Goal: Download file/media

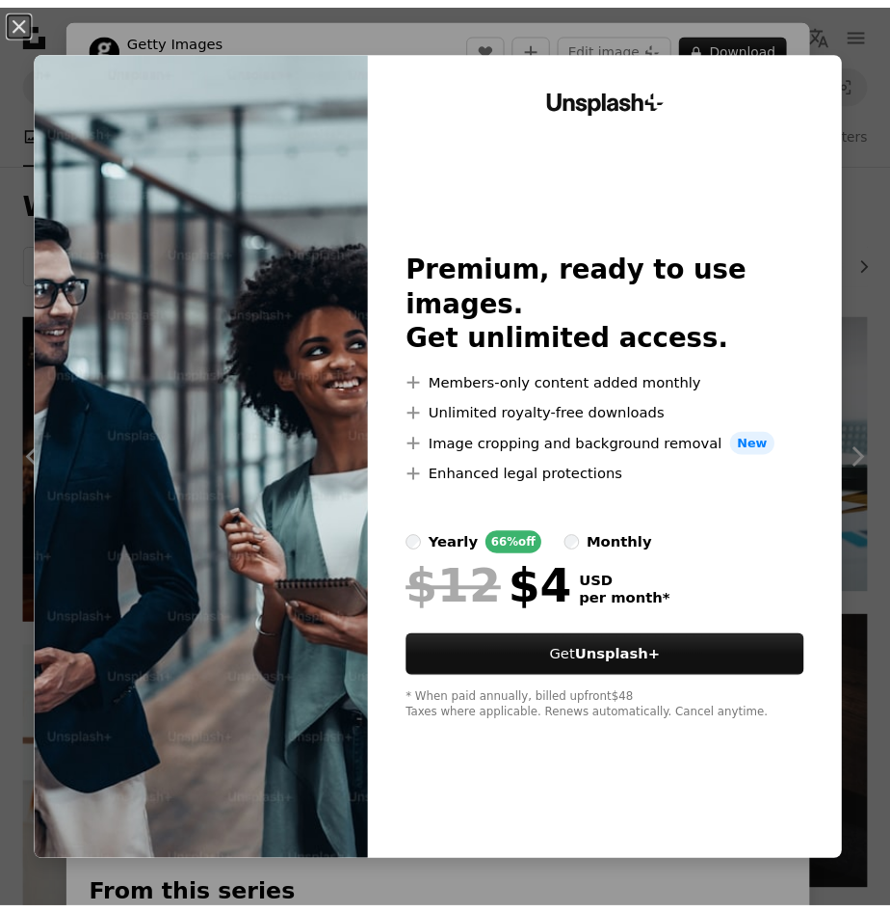
scroll to position [8480, 0]
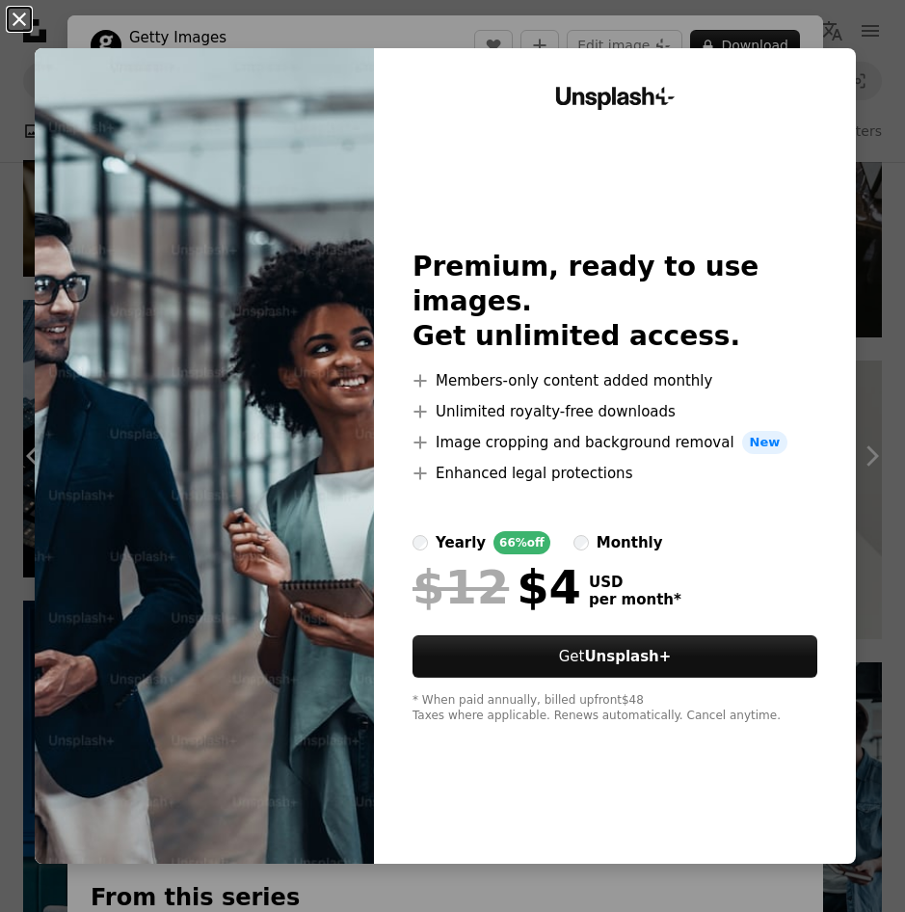
click at [27, 17] on button "An X shape" at bounding box center [19, 19] width 23 height 23
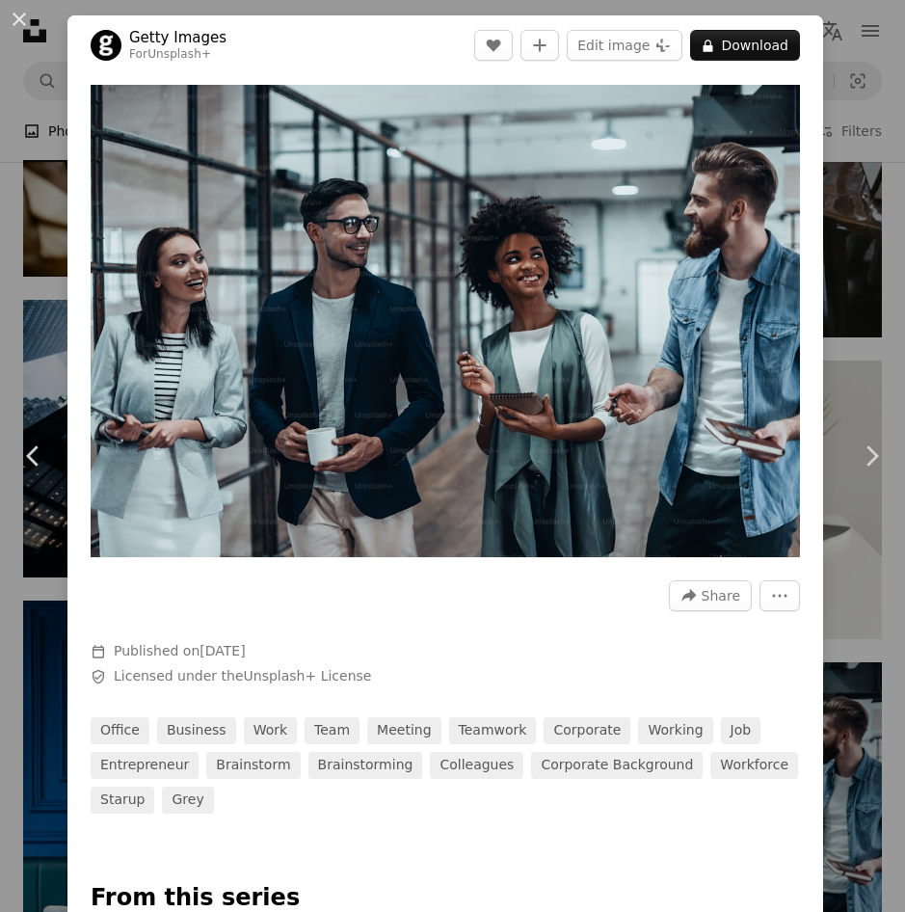
click at [845, 184] on div "An X shape Chevron left Chevron right Getty Images For Unsplash+ A heart A plus…" at bounding box center [452, 456] width 905 height 912
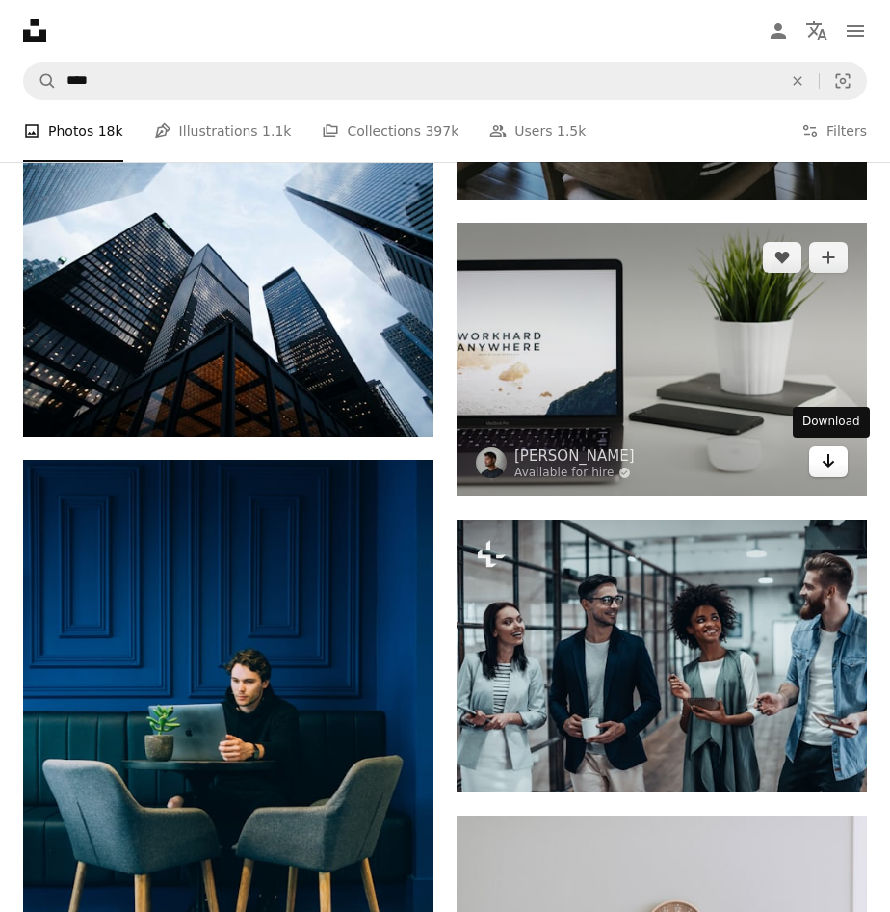
click at [839, 459] on link "Arrow pointing down" at bounding box center [828, 461] width 39 height 31
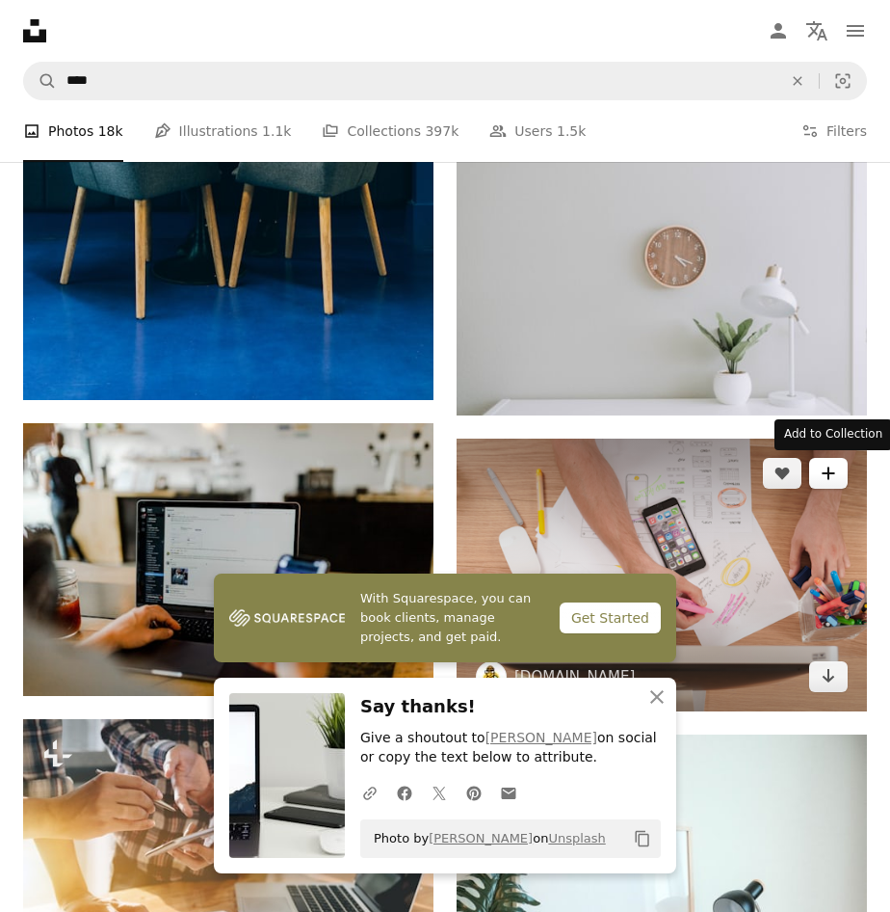
scroll to position [9444, 0]
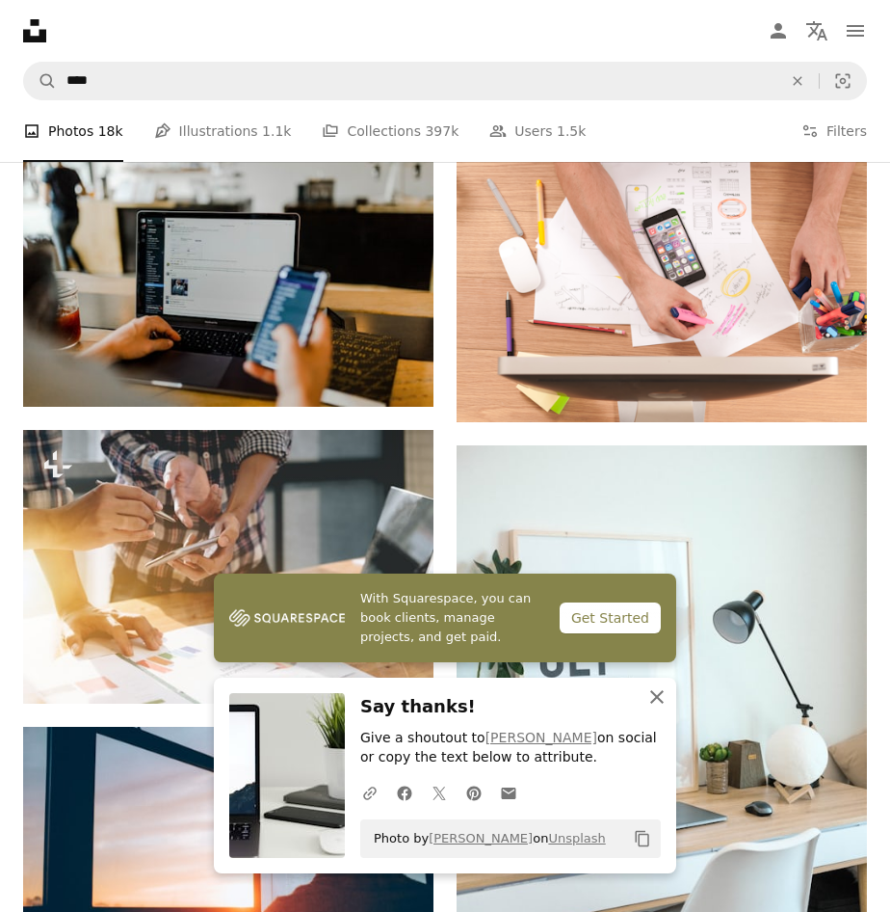
click at [662, 702] on icon "button" at bounding box center [656, 696] width 13 height 13
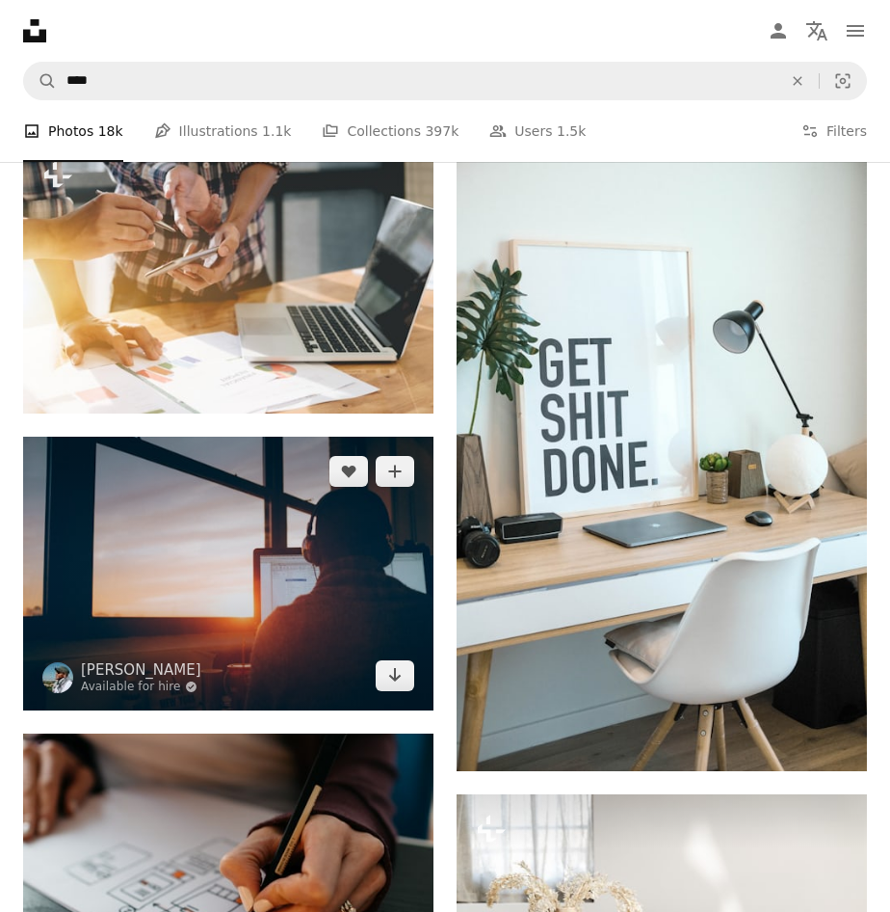
scroll to position [9733, 0]
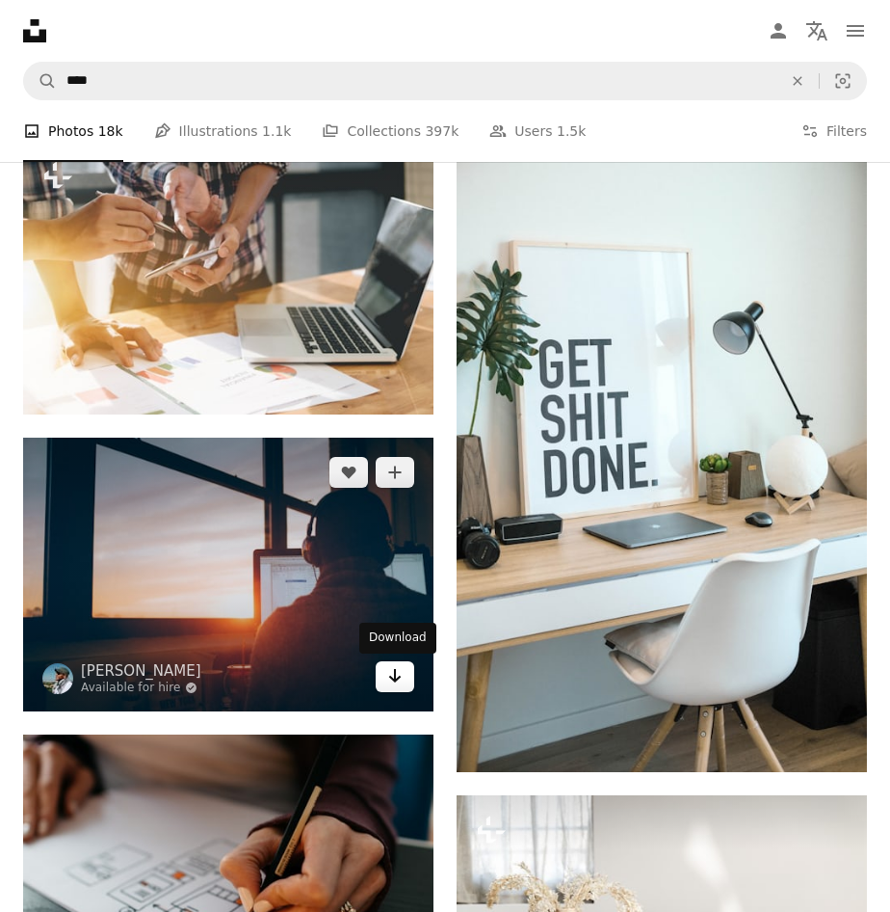
click at [387, 676] on icon "Arrow pointing down" at bounding box center [394, 675] width 15 height 23
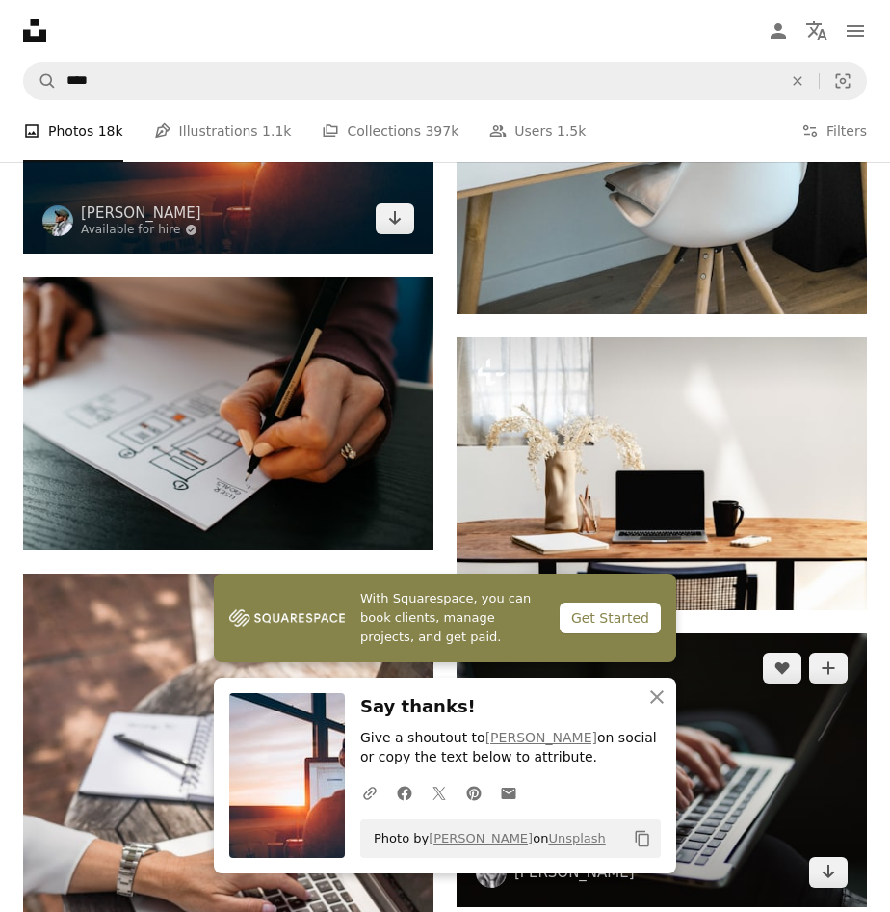
scroll to position [10311, 0]
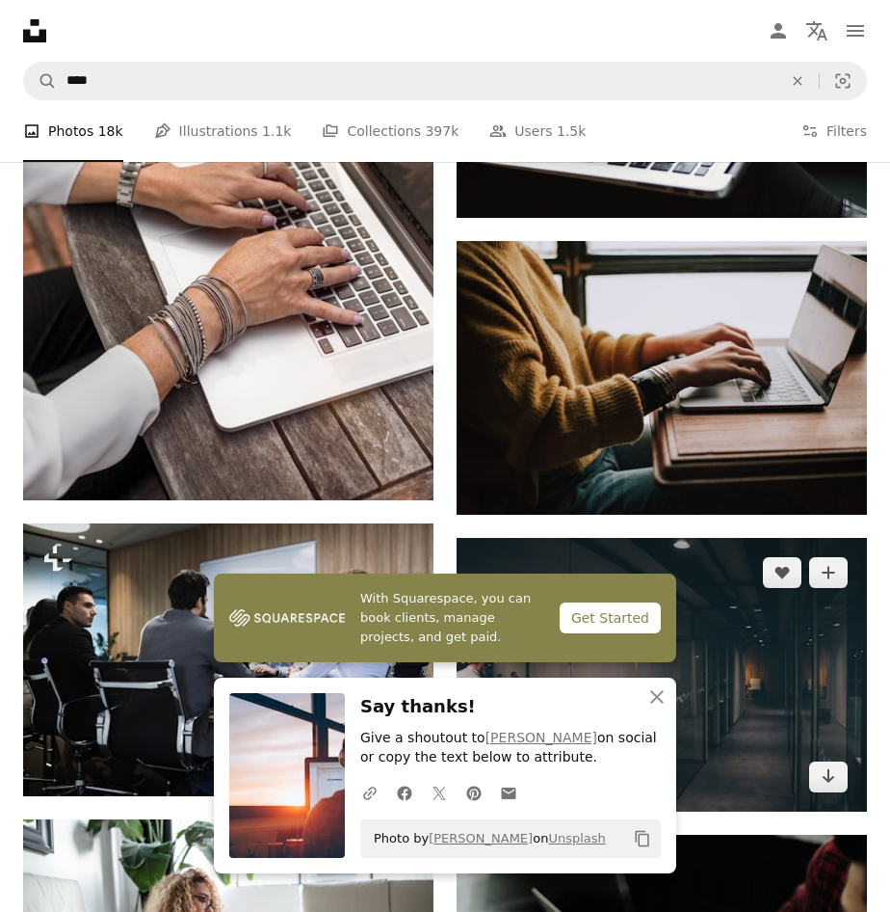
scroll to position [10890, 0]
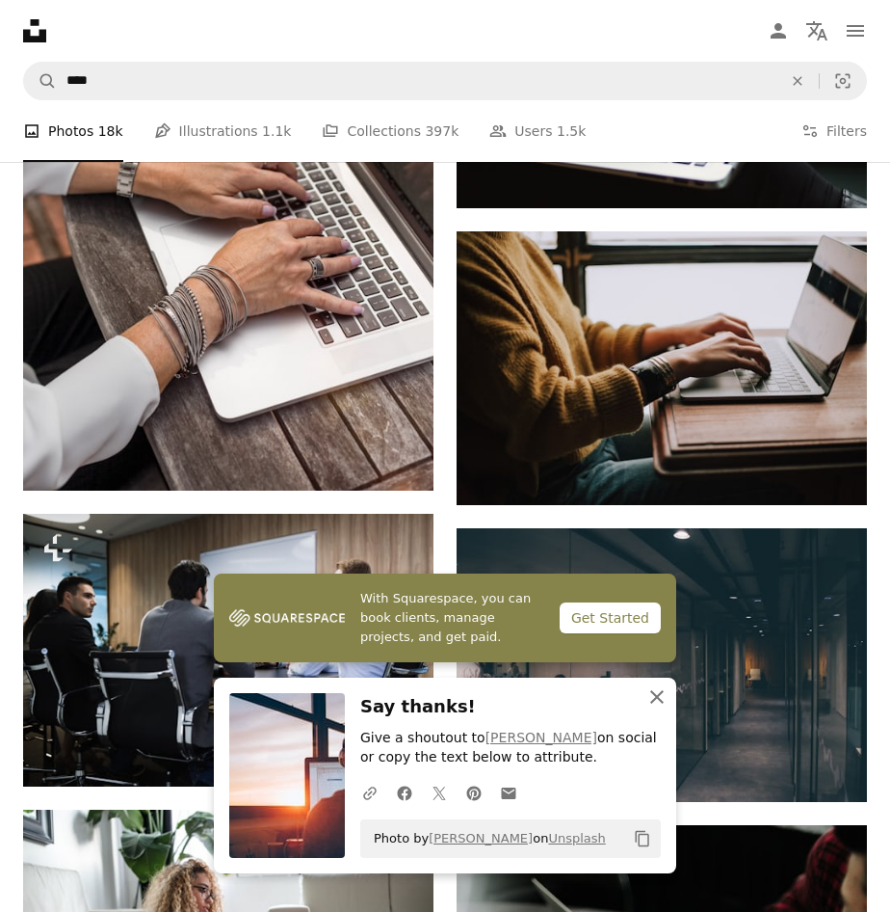
click at [654, 702] on icon "An X shape" at bounding box center [657, 696] width 23 height 23
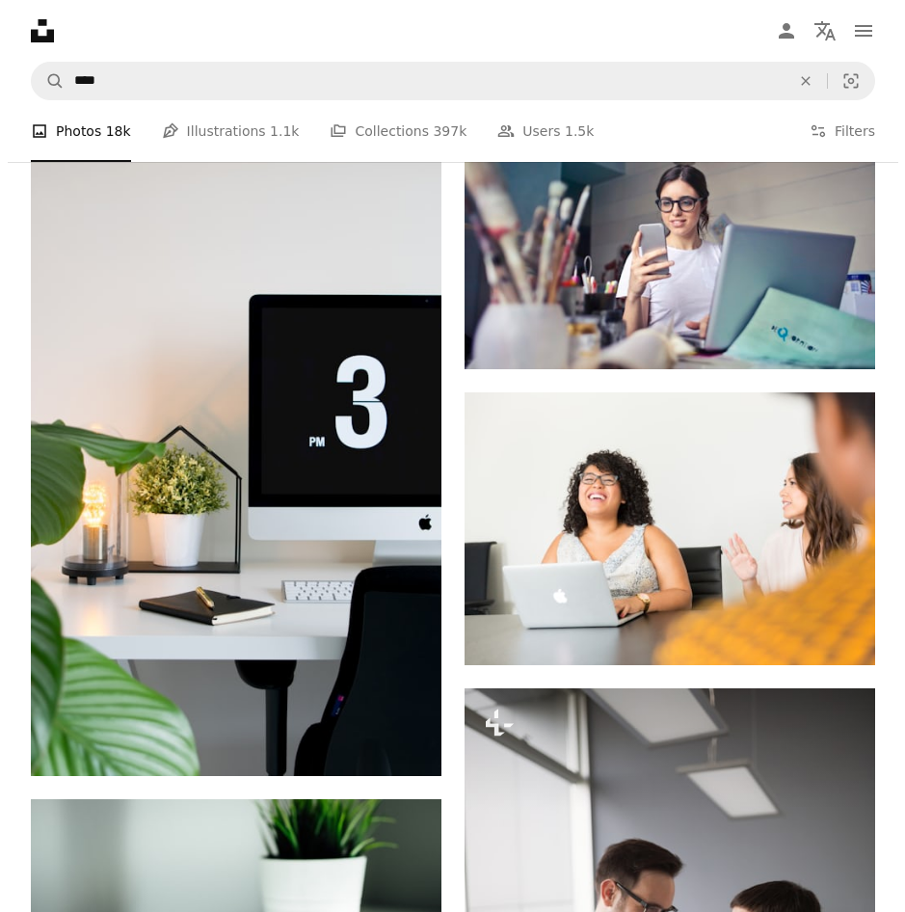
scroll to position [19948, 0]
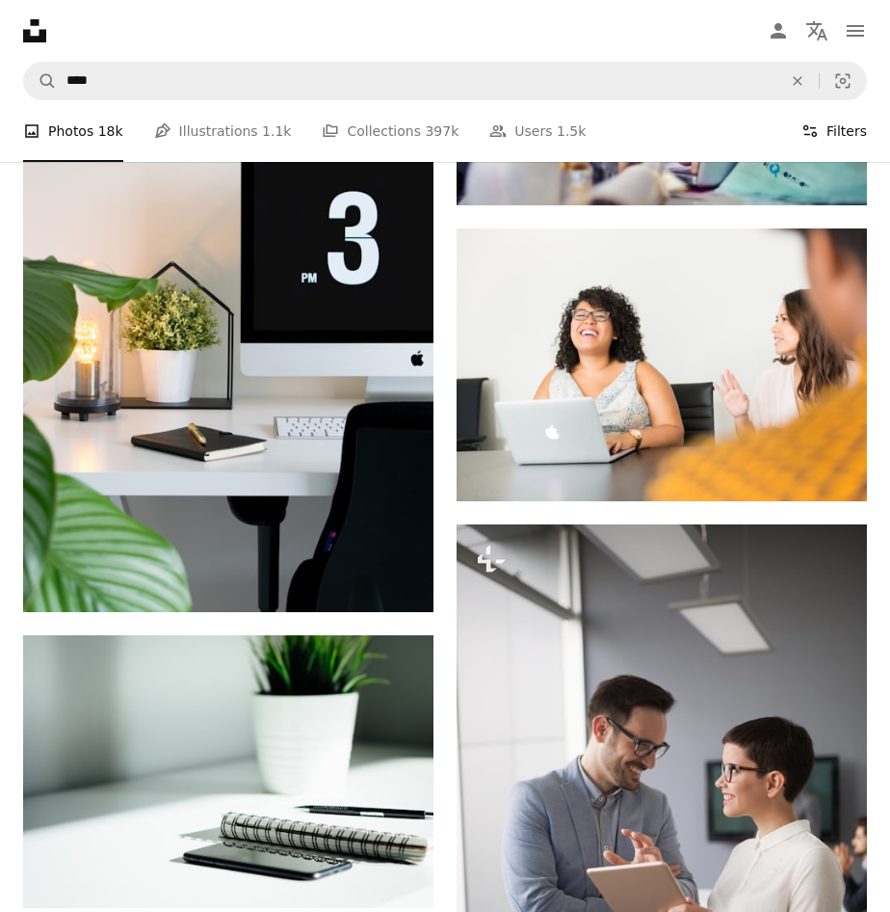
click at [814, 128] on icon at bounding box center [810, 131] width 13 height 12
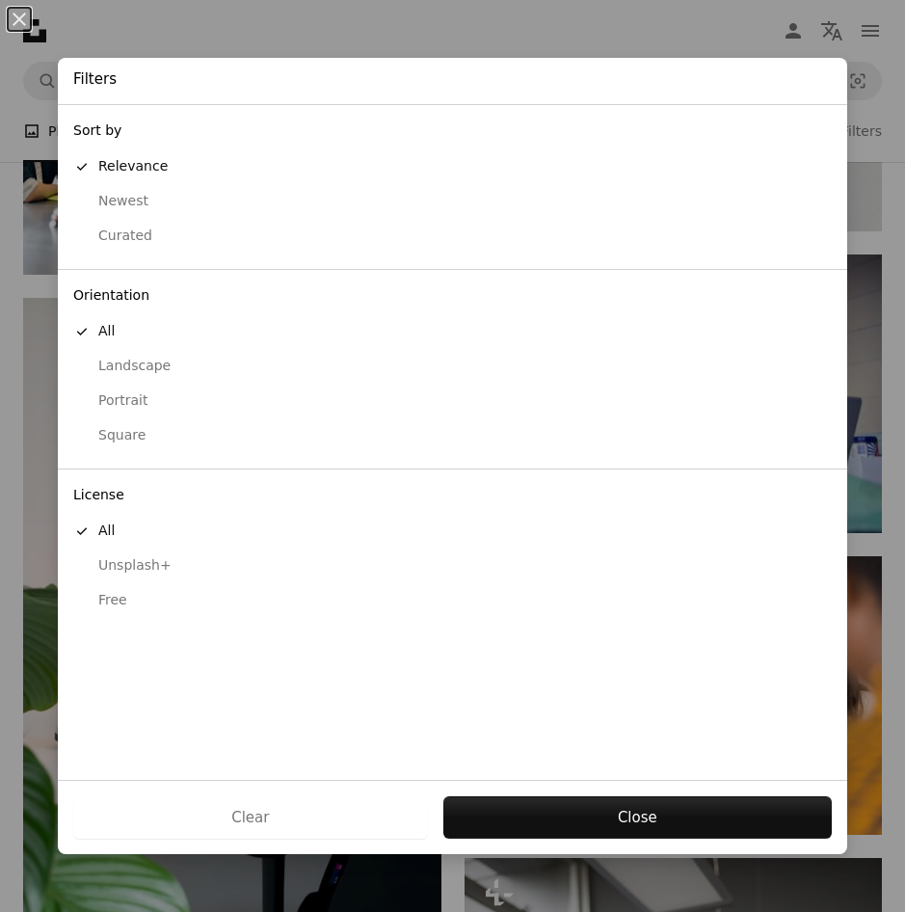
click at [101, 596] on div "Free" at bounding box center [452, 600] width 758 height 19
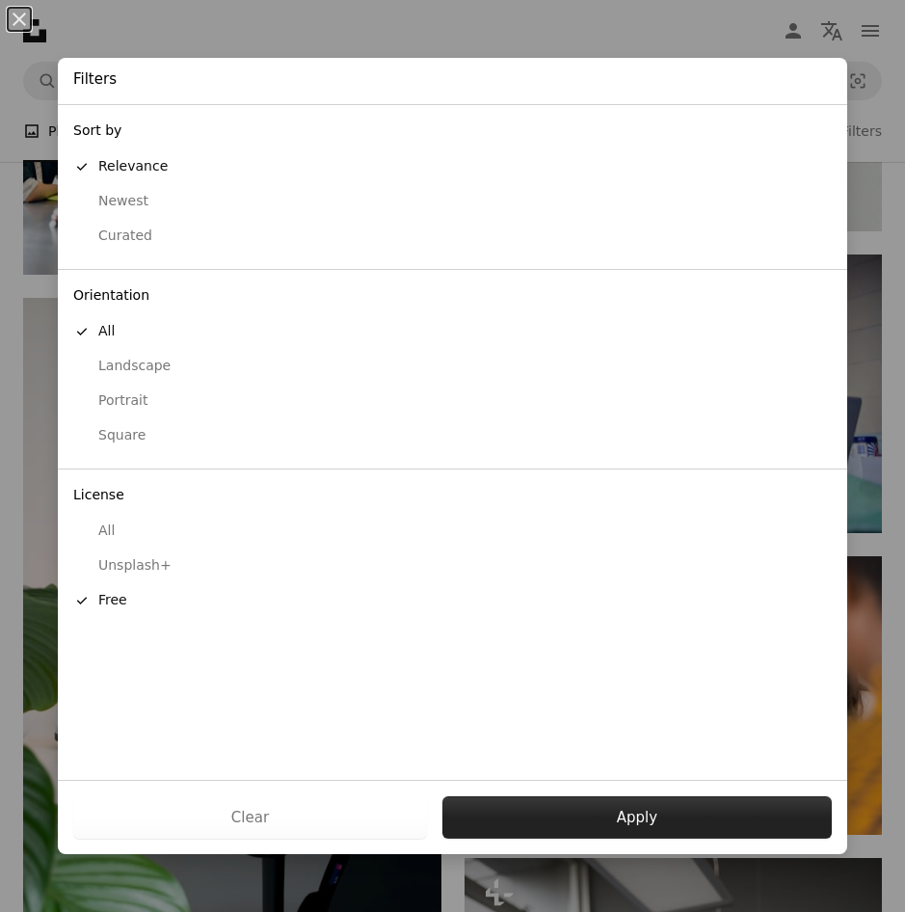
click at [636, 811] on button "Apply" at bounding box center [636, 817] width 389 height 42
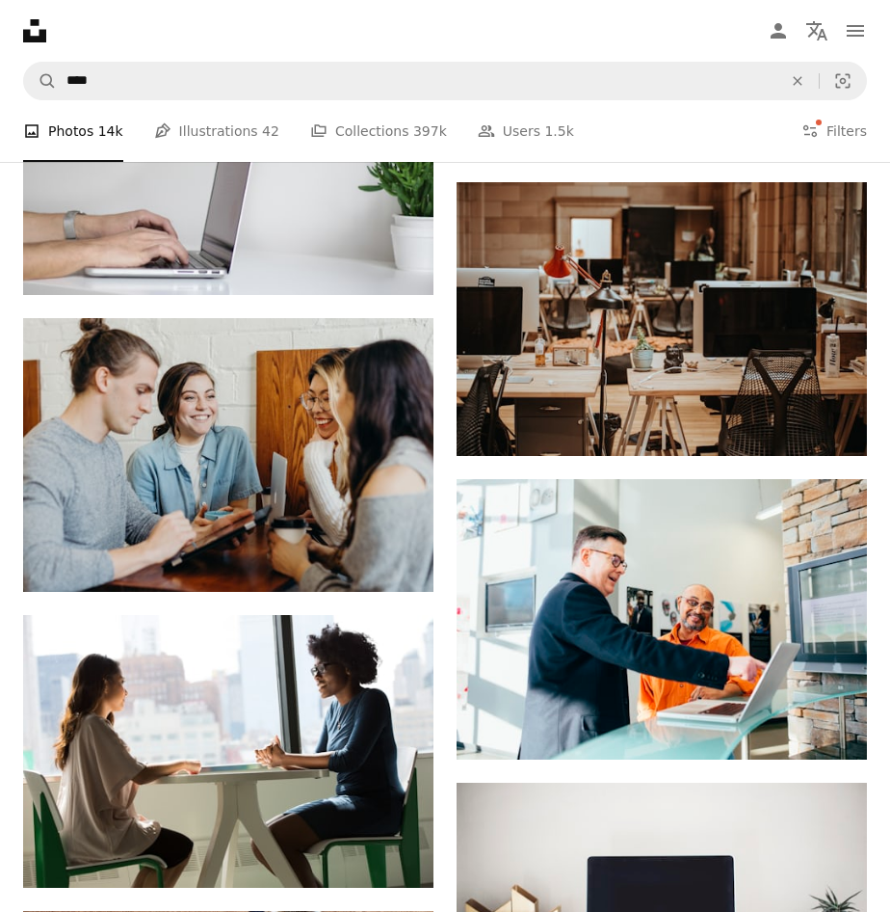
scroll to position [25538, 0]
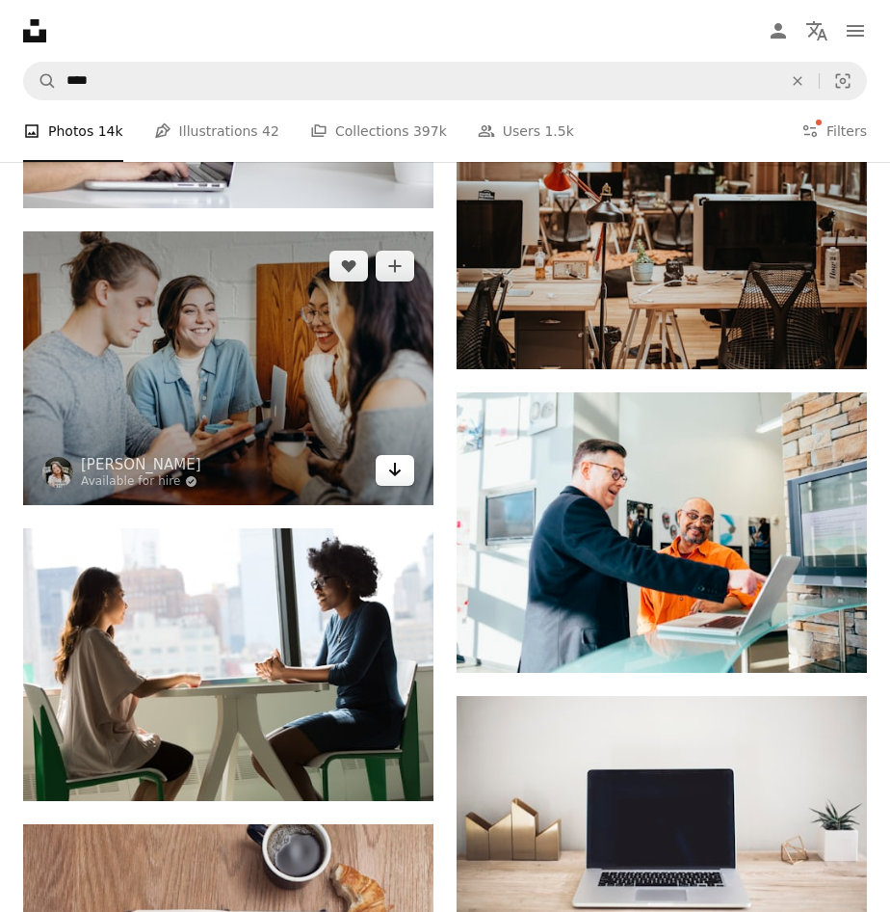
click at [397, 464] on icon "Arrow pointing down" at bounding box center [394, 469] width 15 height 23
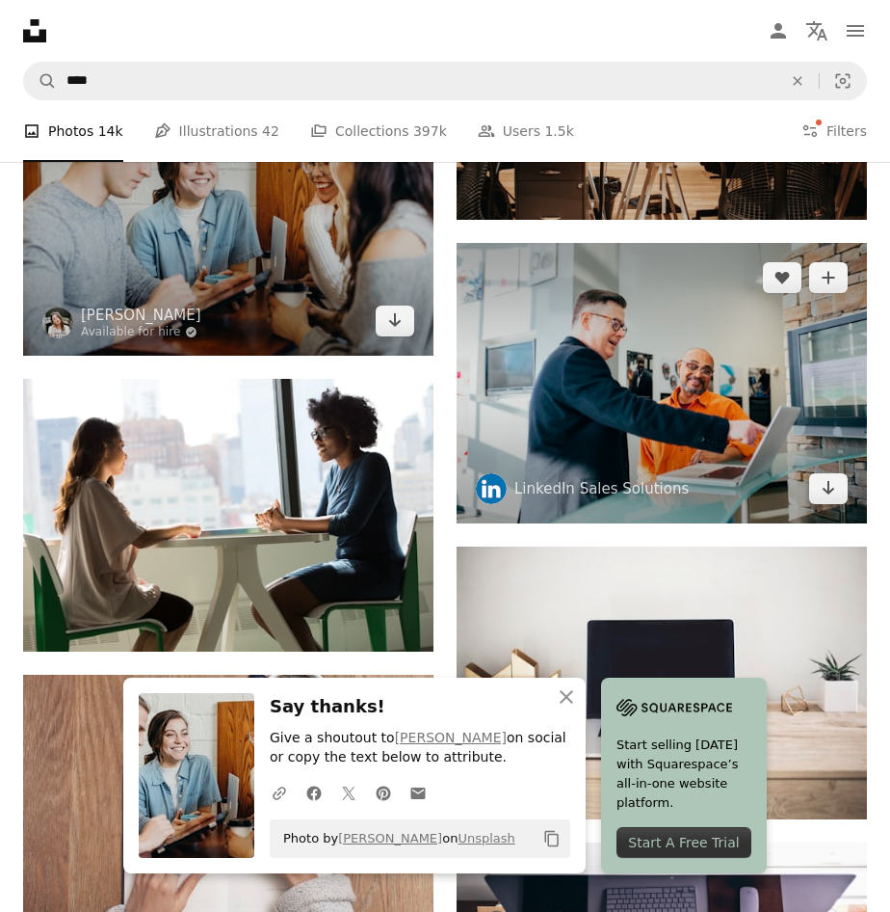
scroll to position [25731, 0]
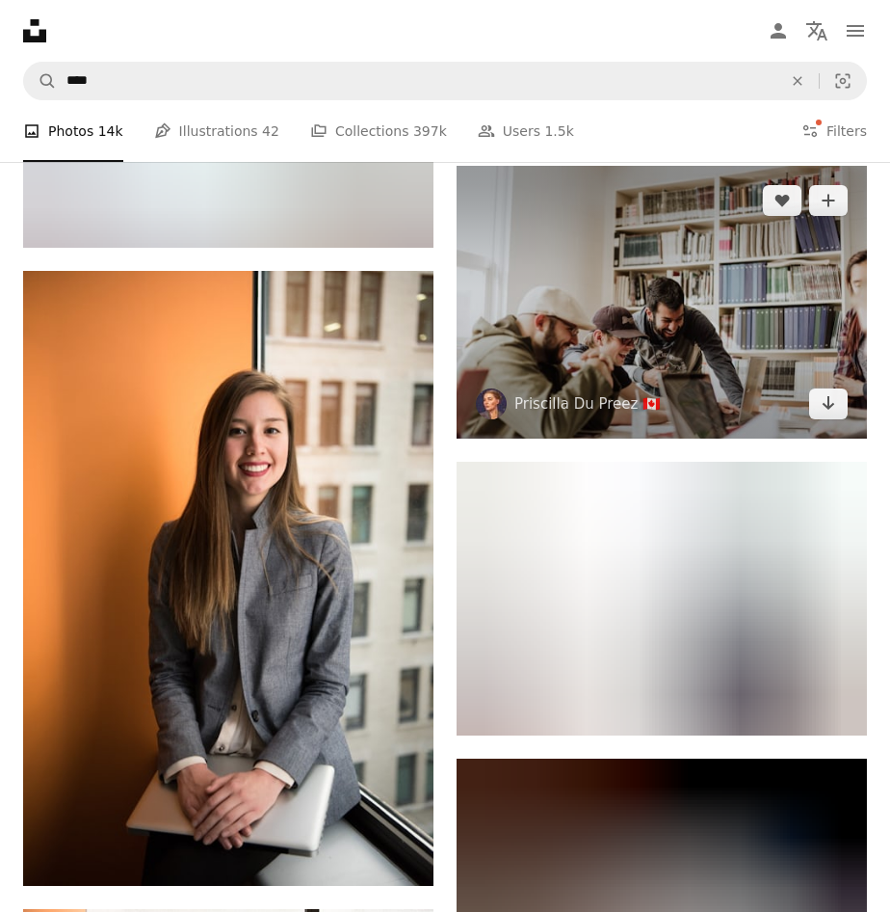
scroll to position [26983, 0]
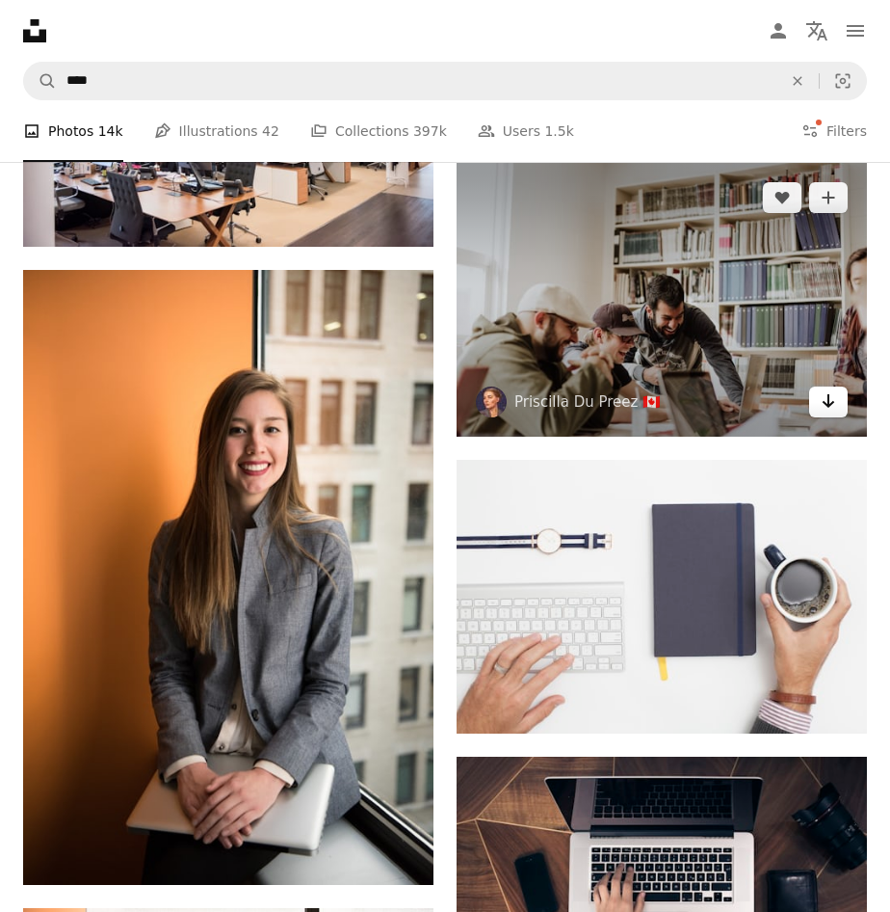
click at [831, 398] on icon "Arrow pointing down" at bounding box center [828, 400] width 15 height 23
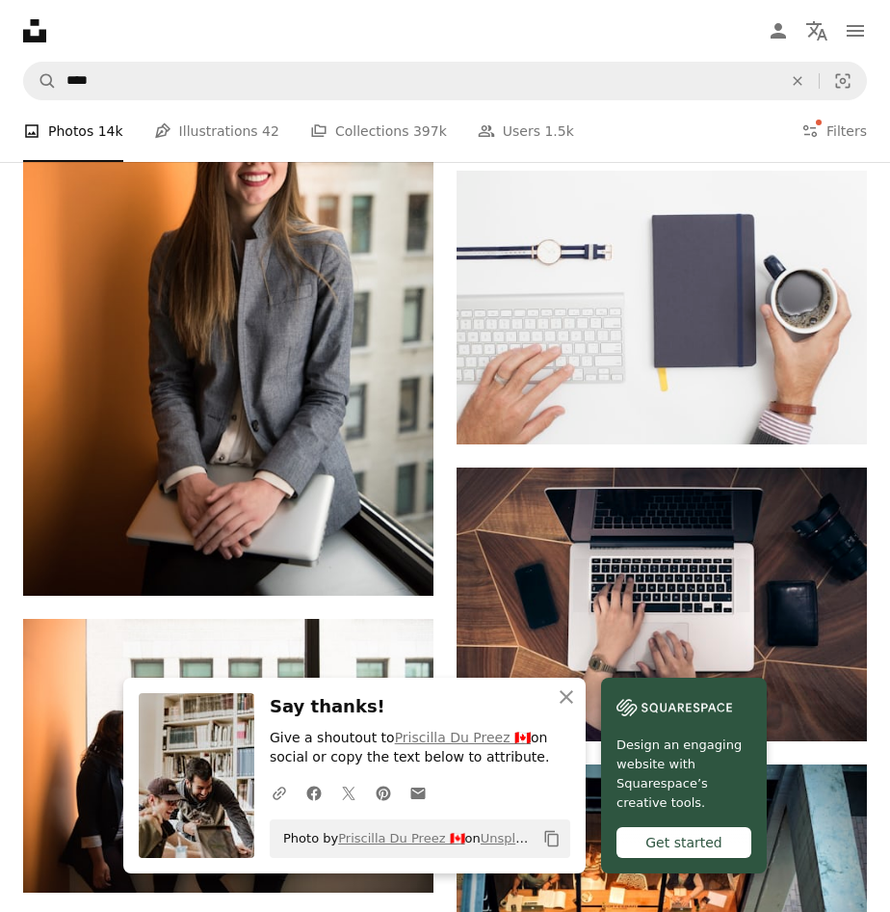
scroll to position [27465, 0]
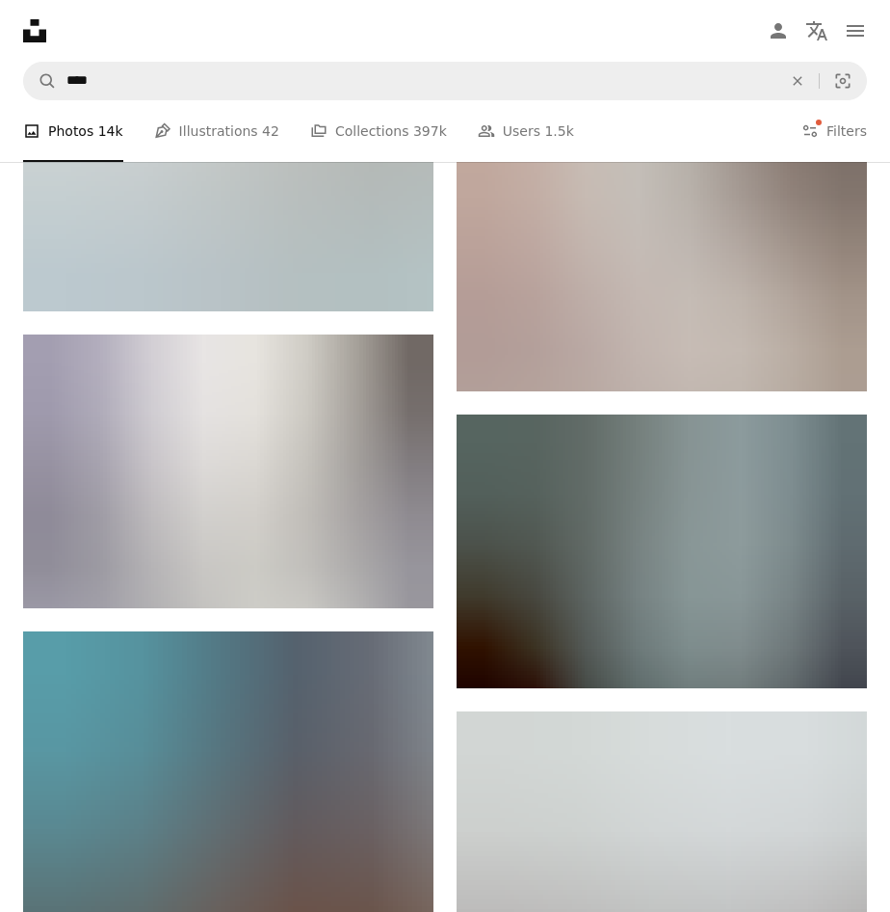
scroll to position [29874, 0]
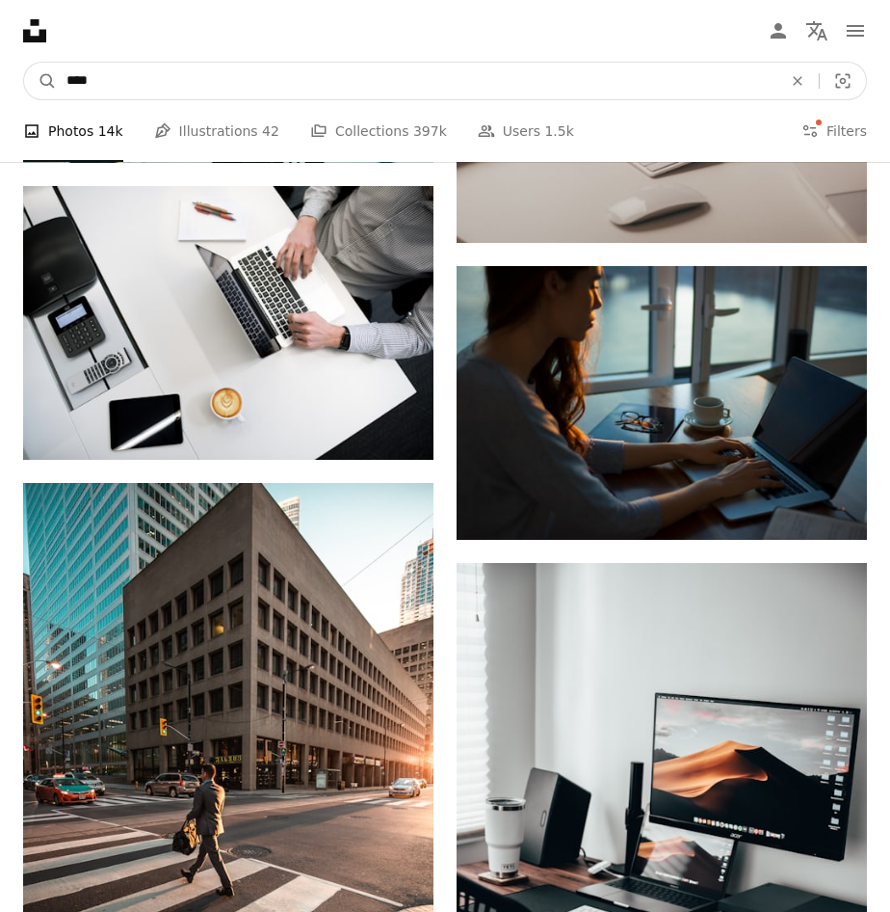
click at [180, 90] on input "****" at bounding box center [417, 81] width 720 height 37
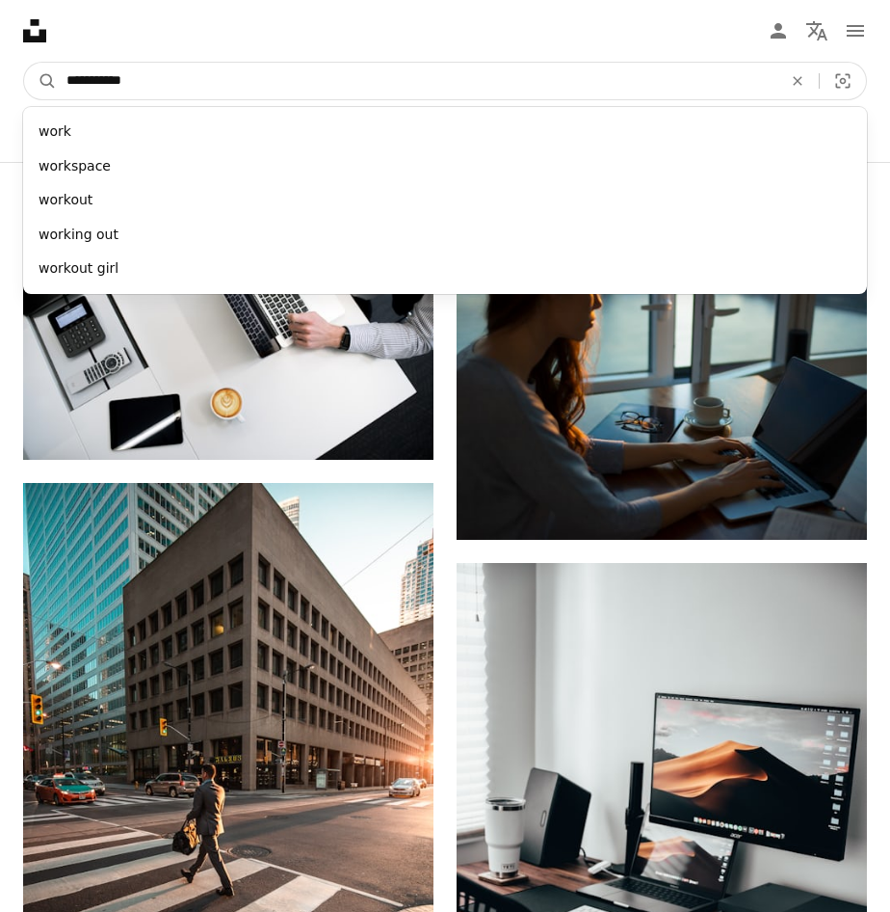
type input "**********"
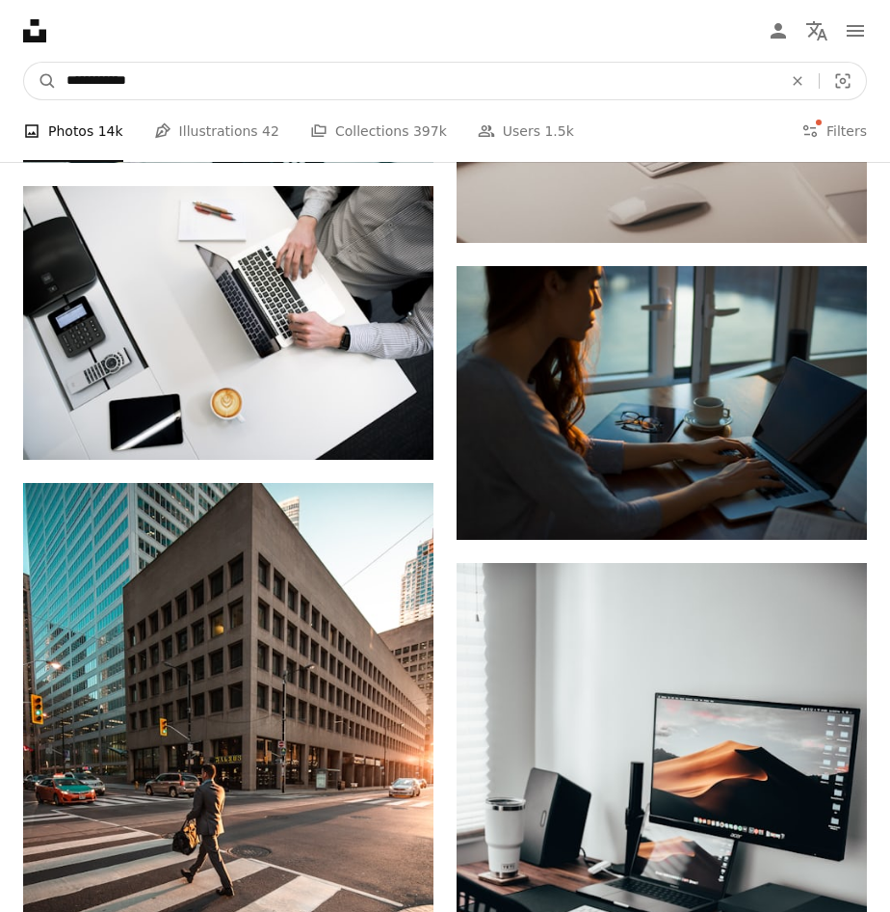
click button "A magnifying glass" at bounding box center [40, 81] width 33 height 37
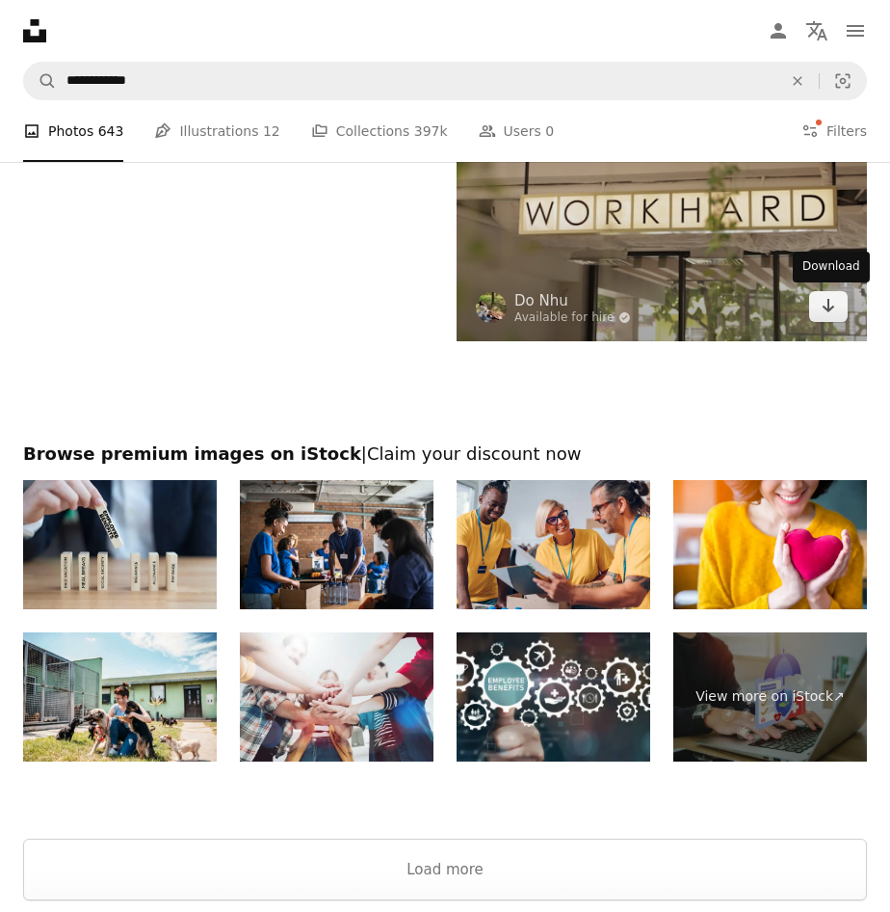
scroll to position [4337, 0]
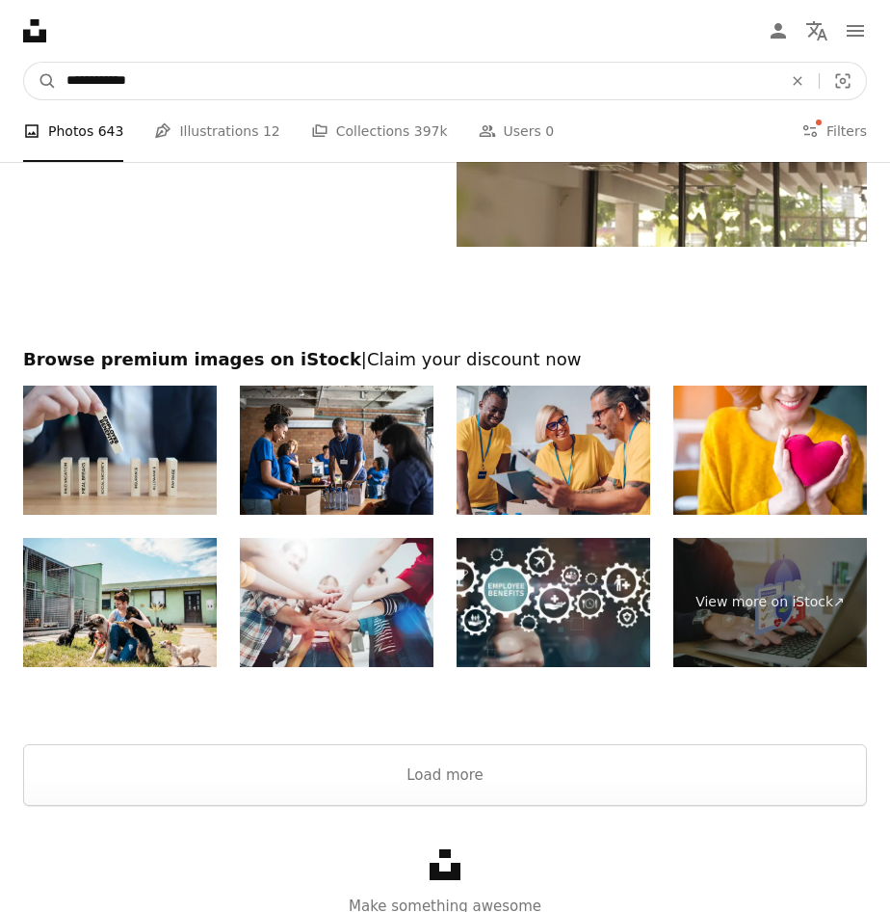
drag, startPoint x: 166, startPoint y: 83, endPoint x: 143, endPoint y: 86, distance: 23.3
click at [143, 86] on input "**********" at bounding box center [417, 81] width 720 height 37
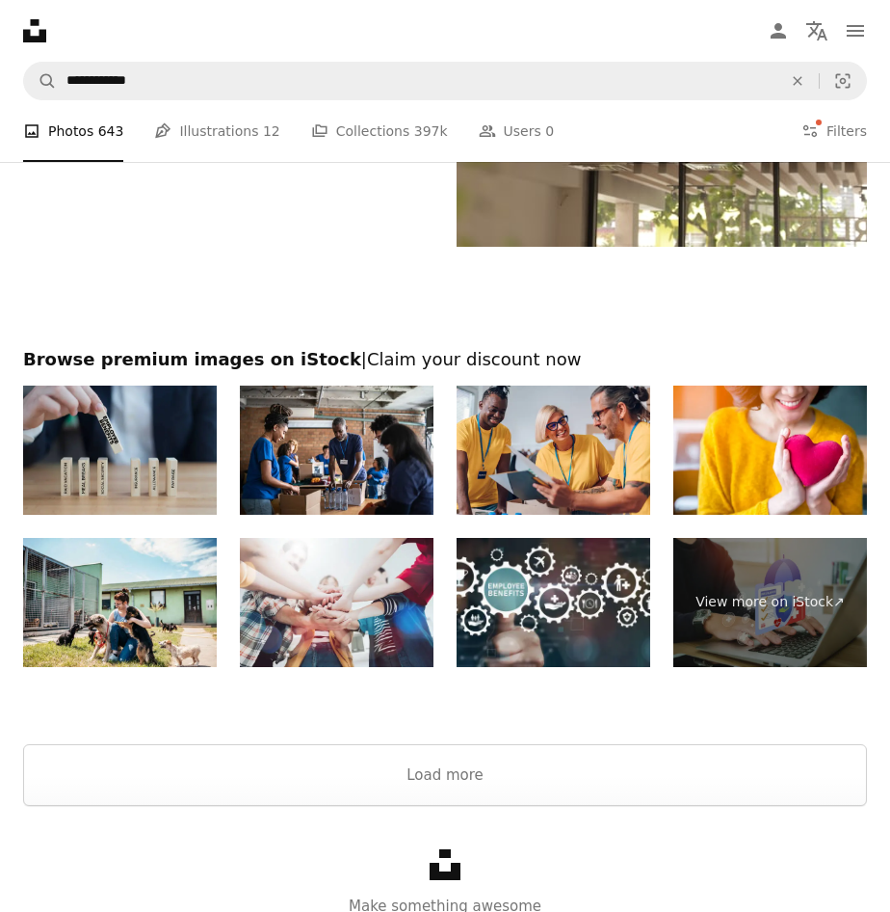
click at [146, 486] on img at bounding box center [120, 449] width 194 height 129
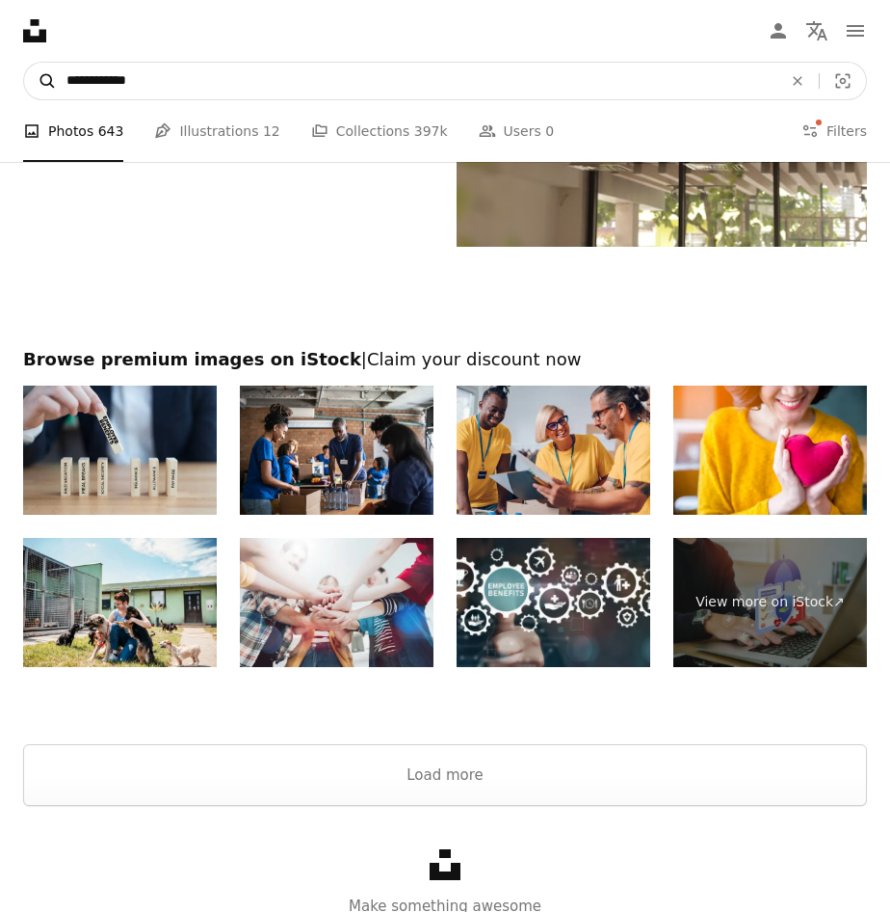
drag, startPoint x: 174, startPoint y: 83, endPoint x: 51, endPoint y: 83, distance: 123.4
click at [56, 83] on form "**********" at bounding box center [445, 81] width 844 height 39
type input "**********"
click button "A magnifying glass" at bounding box center [40, 81] width 33 height 37
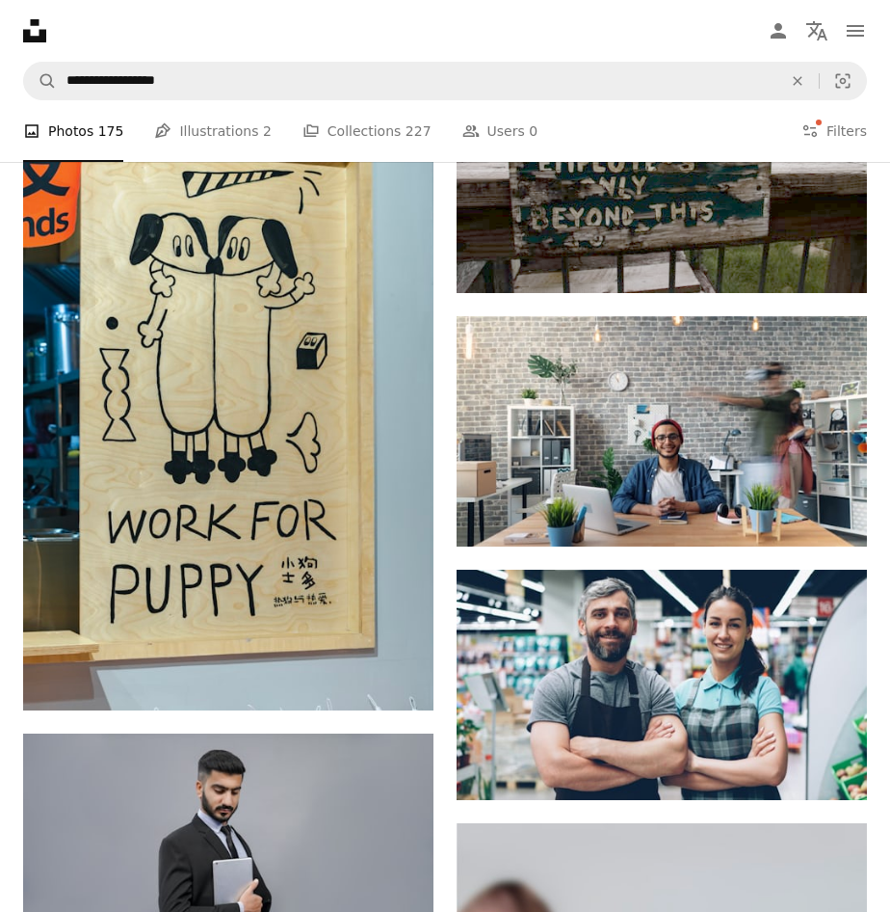
scroll to position [2120, 0]
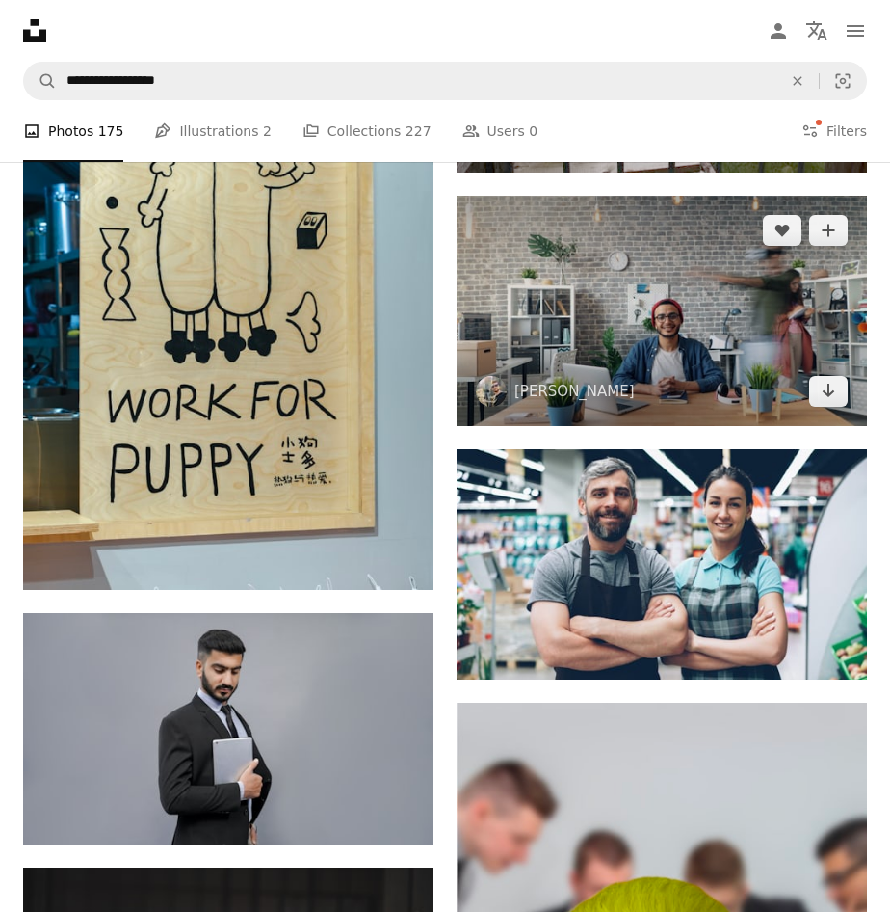
click at [698, 329] on img at bounding box center [662, 311] width 411 height 230
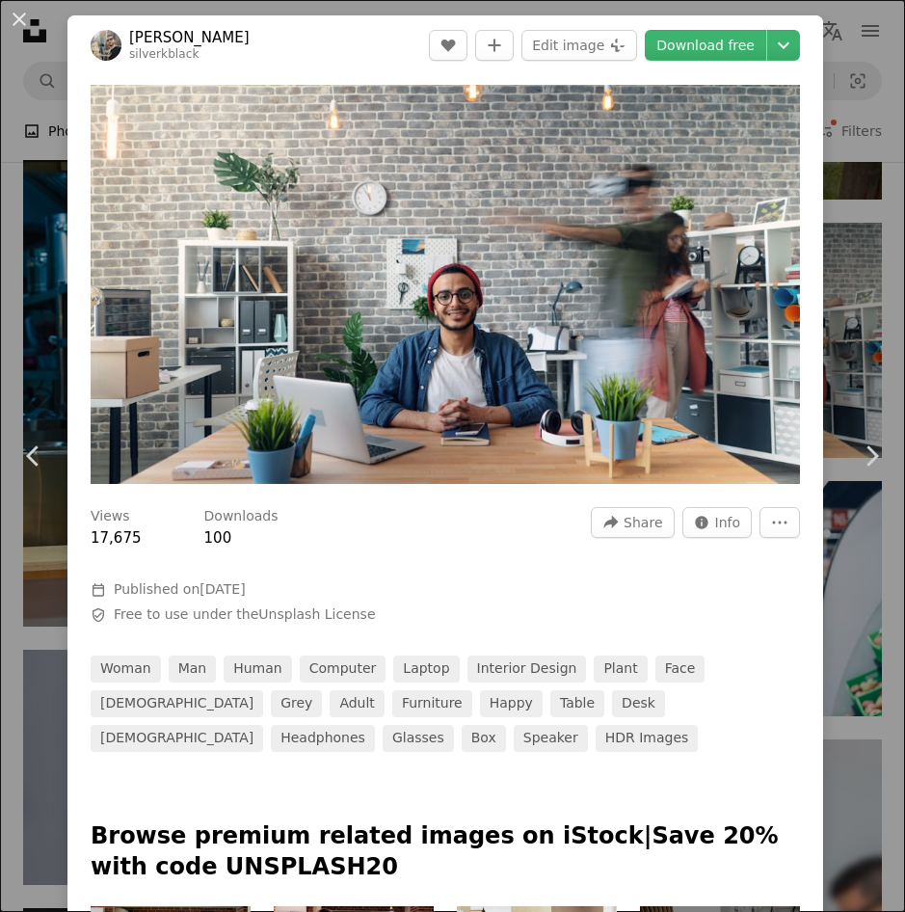
click at [838, 259] on div "An X shape Chevron left Chevron right [PERSON_NAME] silverkblack A heart A plus…" at bounding box center [452, 456] width 905 height 912
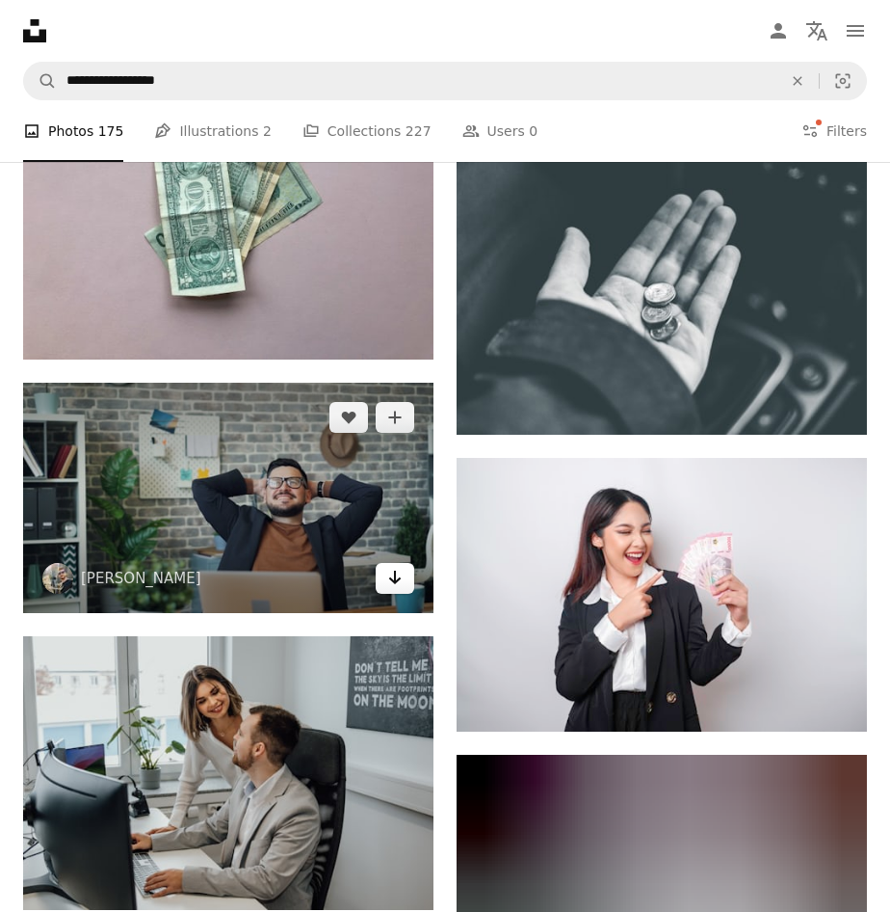
scroll to position [3277, 0]
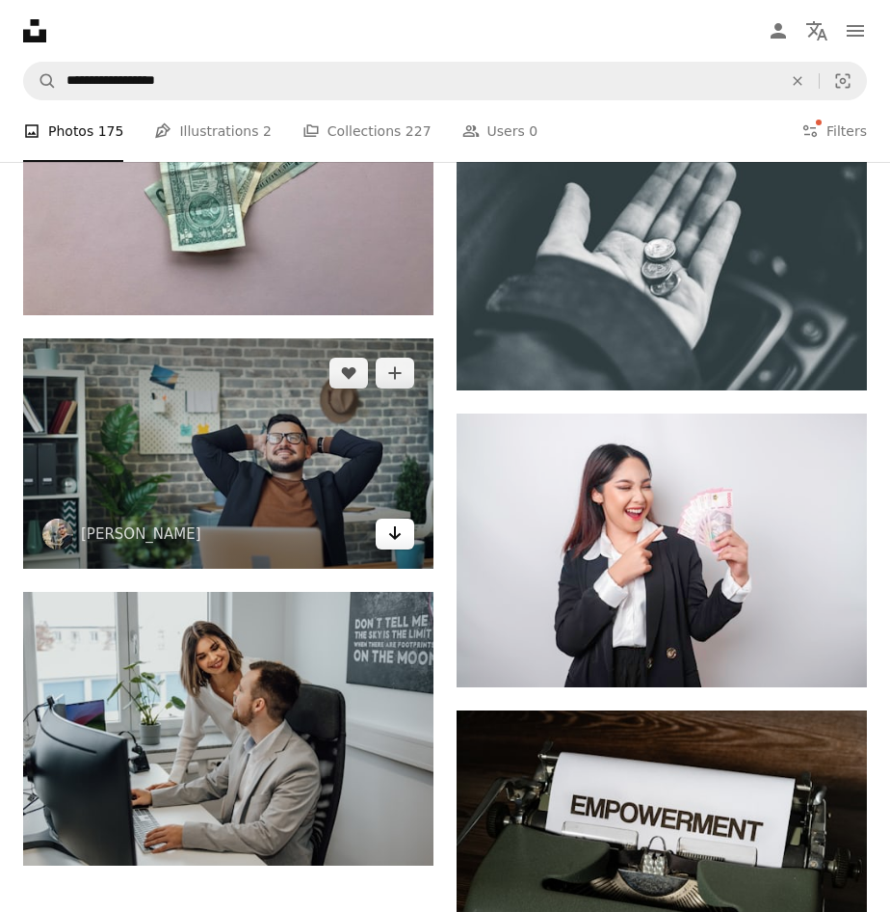
click at [402, 540] on icon "Arrow pointing down" at bounding box center [394, 532] width 15 height 23
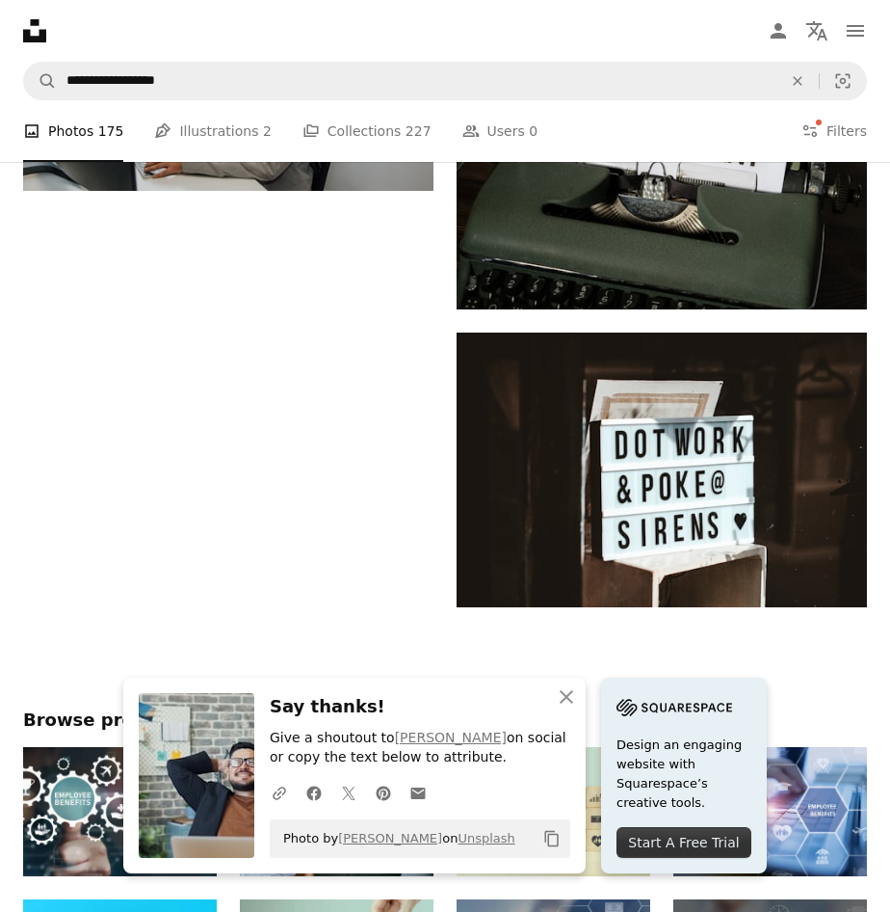
scroll to position [3154, 0]
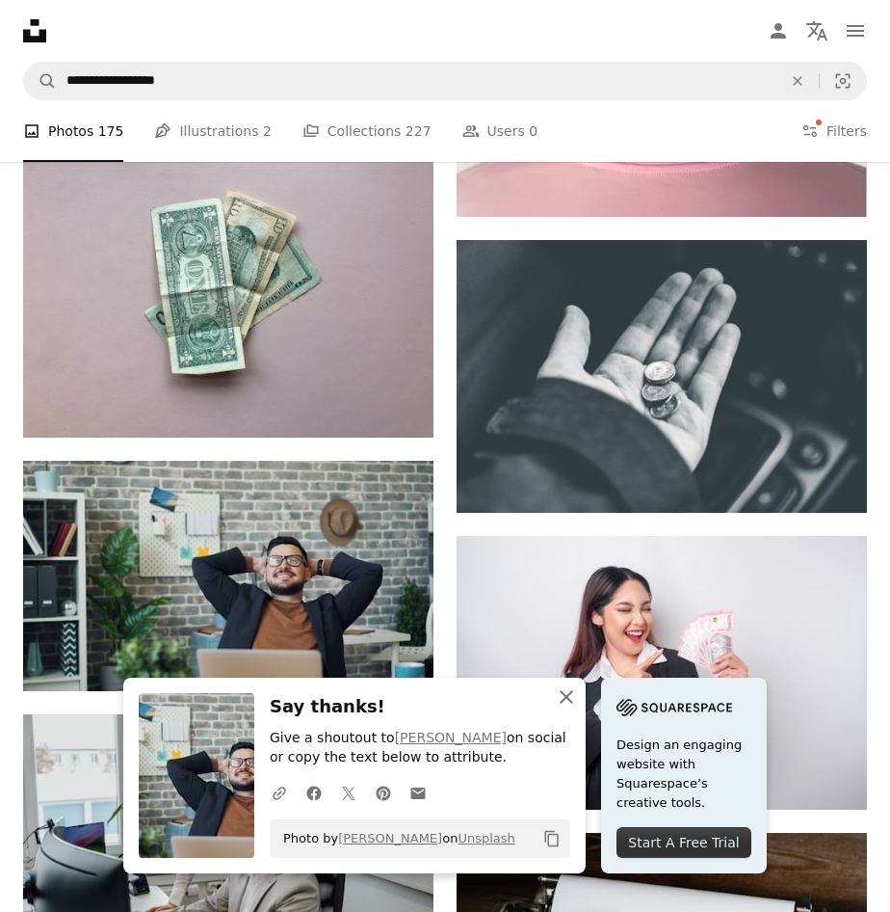
click at [576, 699] on icon "An X shape" at bounding box center [566, 696] width 23 height 23
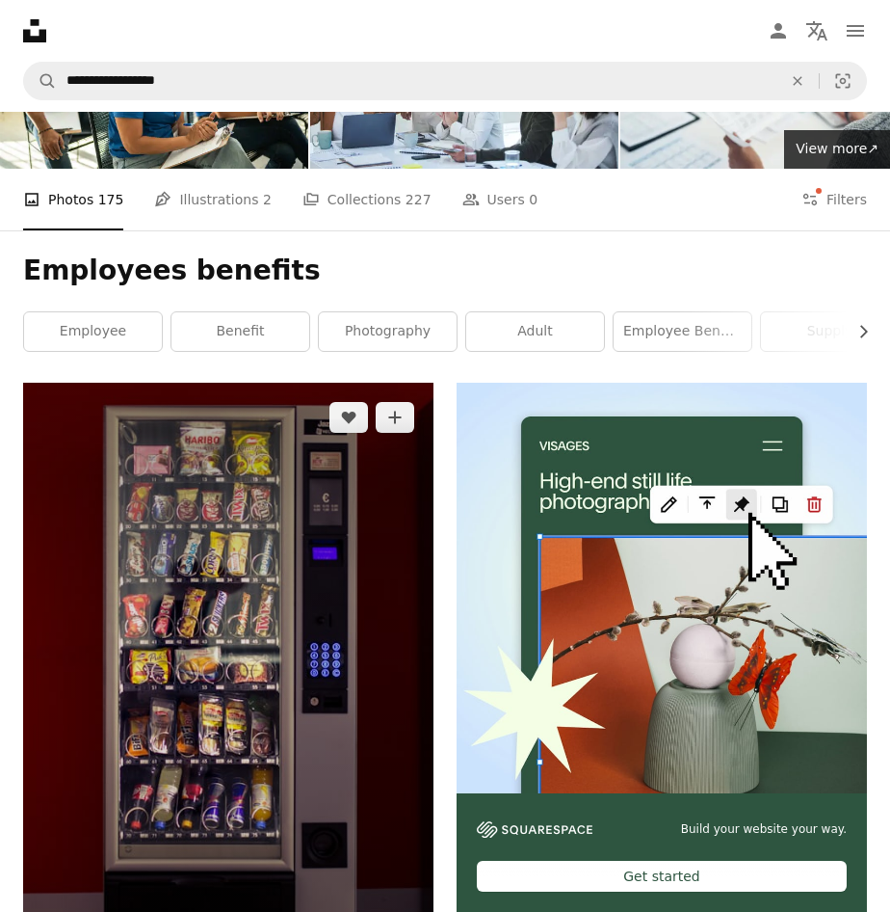
scroll to position [0, 0]
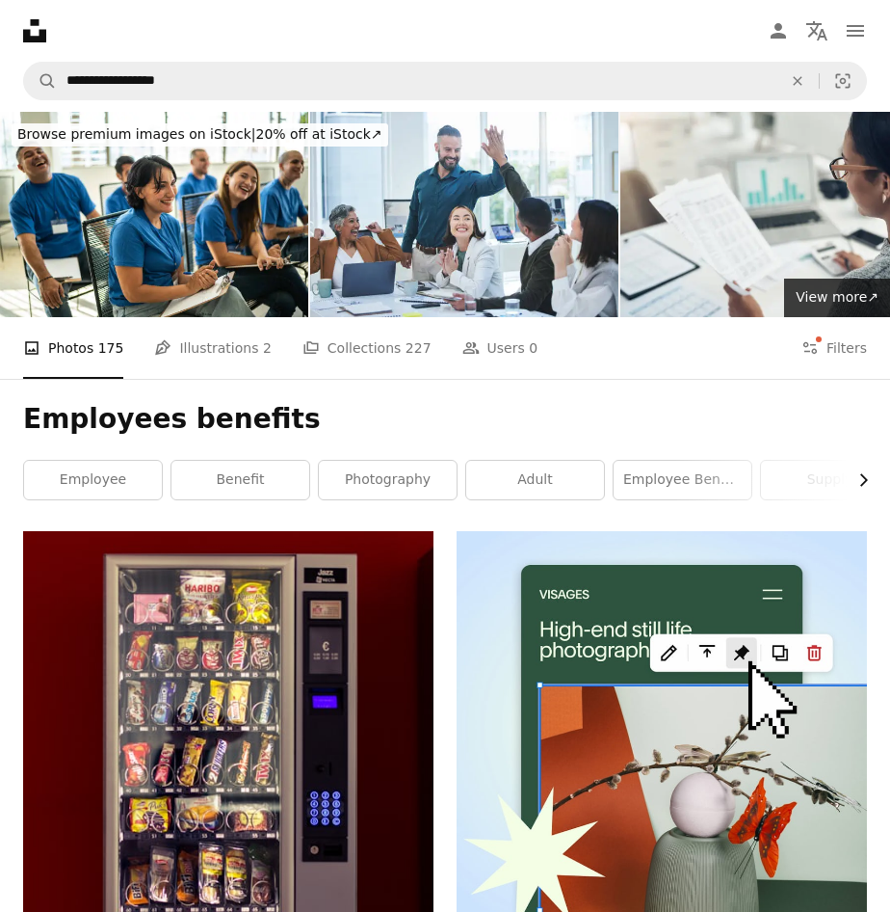
click at [863, 473] on icon "Chevron right" at bounding box center [863, 479] width 19 height 19
click at [34, 482] on icon "Chevron left" at bounding box center [26, 479] width 19 height 19
click at [221, 482] on link "benefit" at bounding box center [241, 480] width 138 height 39
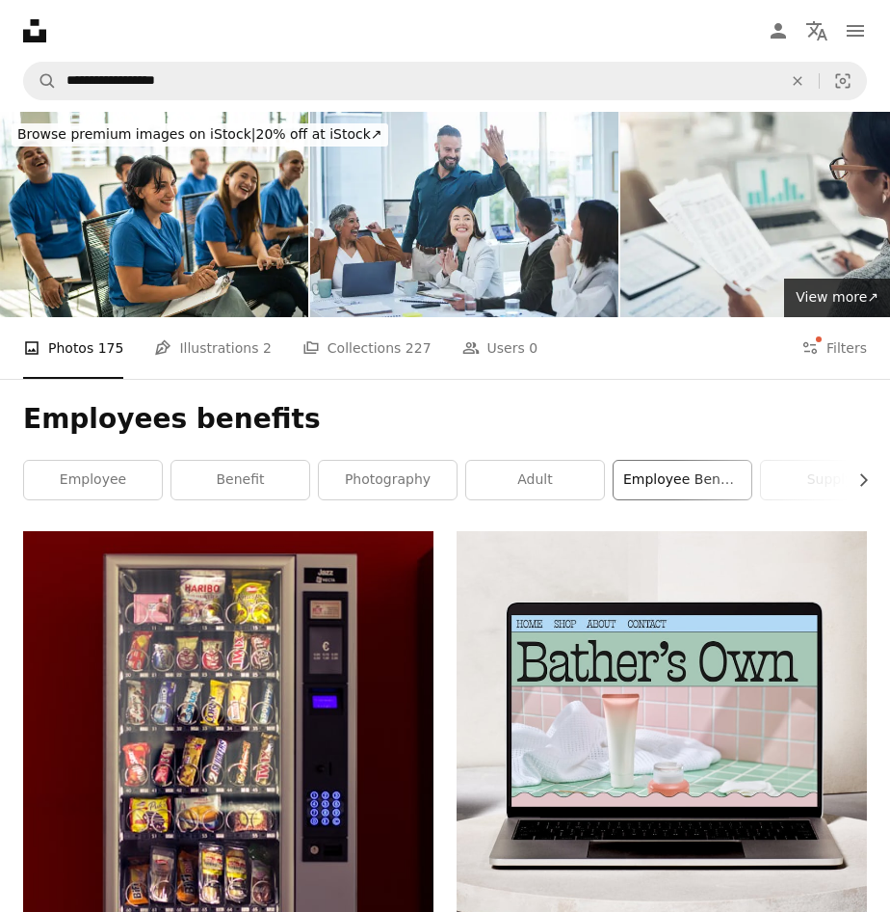
click at [716, 484] on link "employee benefit" at bounding box center [683, 480] width 138 height 39
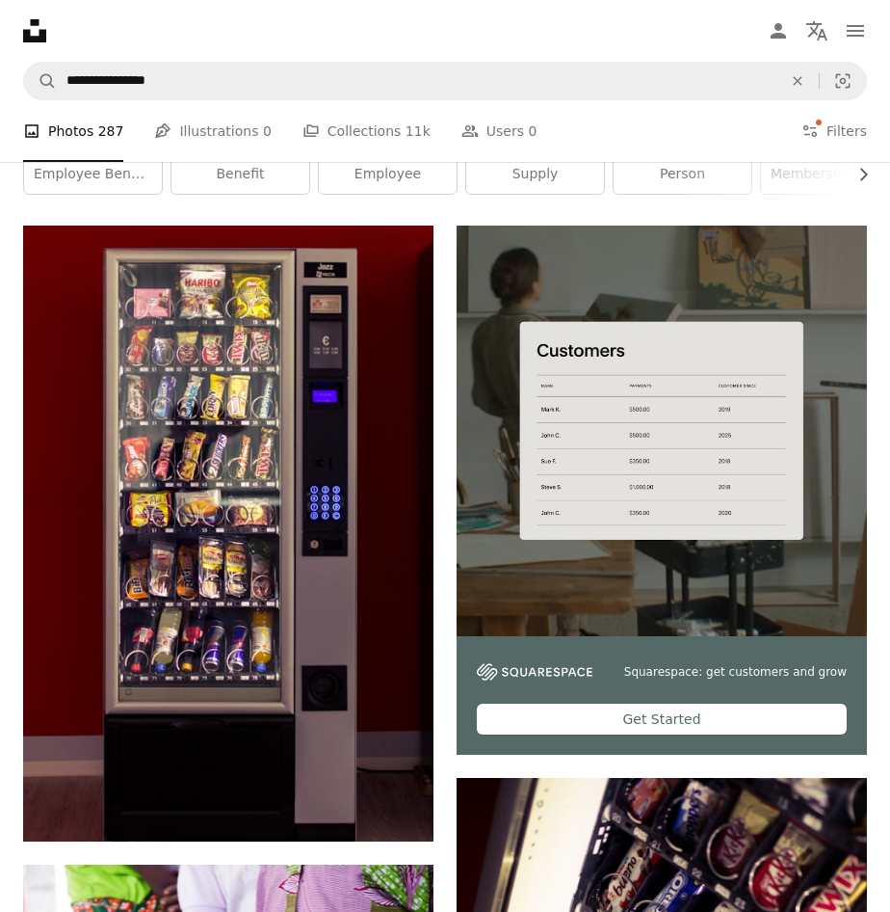
scroll to position [192, 0]
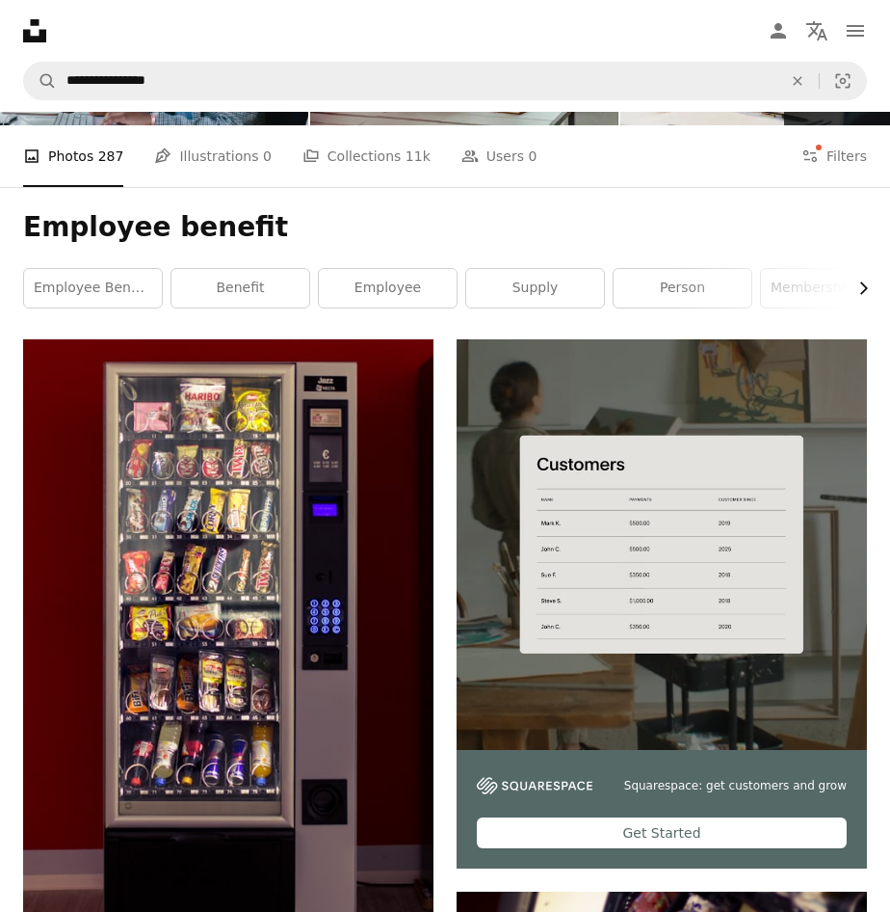
click at [862, 283] on icon "button" at bounding box center [865, 288] width 8 height 13
click at [411, 294] on link "loyalty program" at bounding box center [400, 288] width 138 height 39
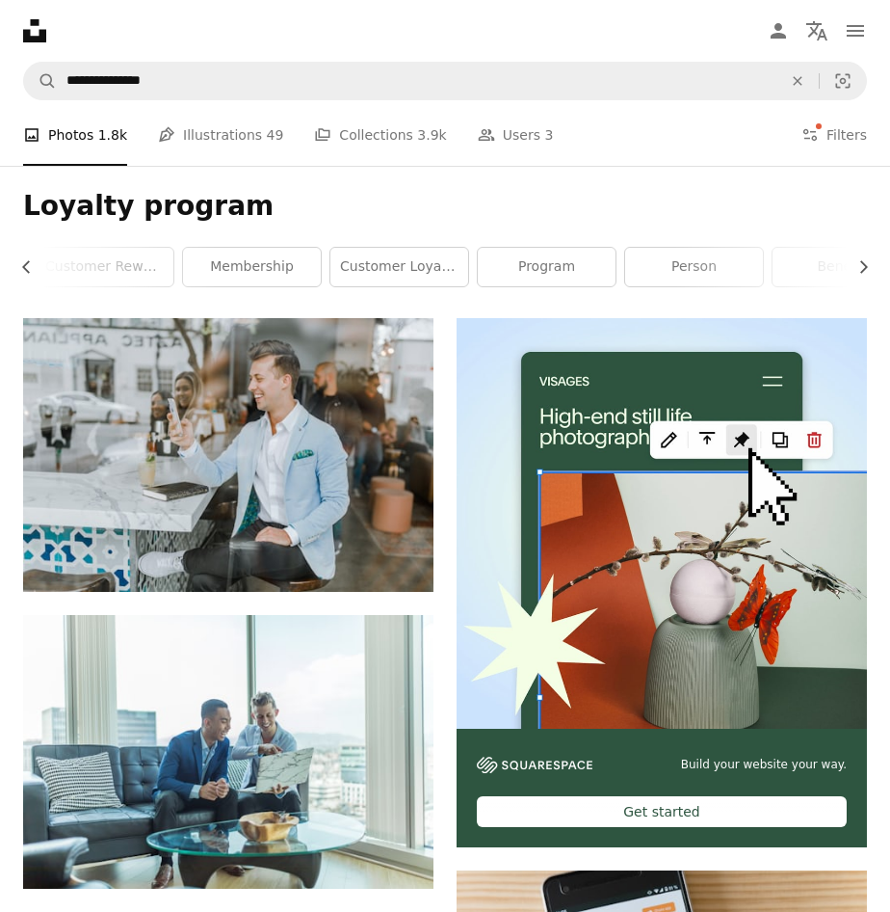
scroll to position [67, 0]
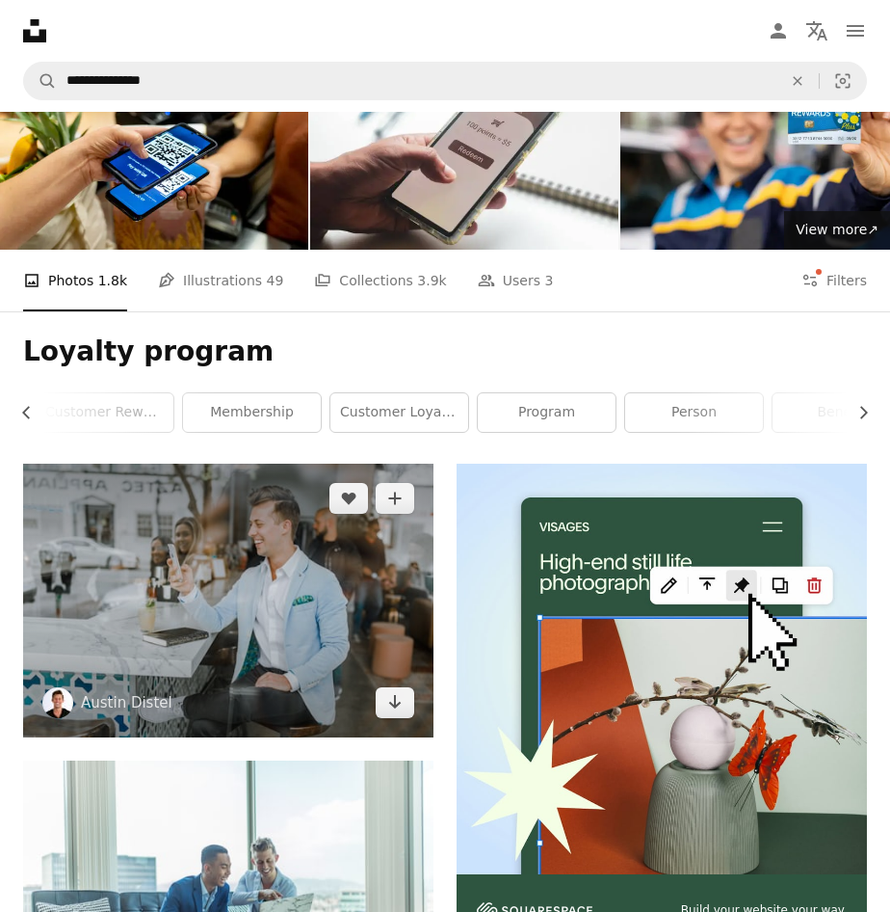
click at [255, 553] on img at bounding box center [228, 601] width 411 height 274
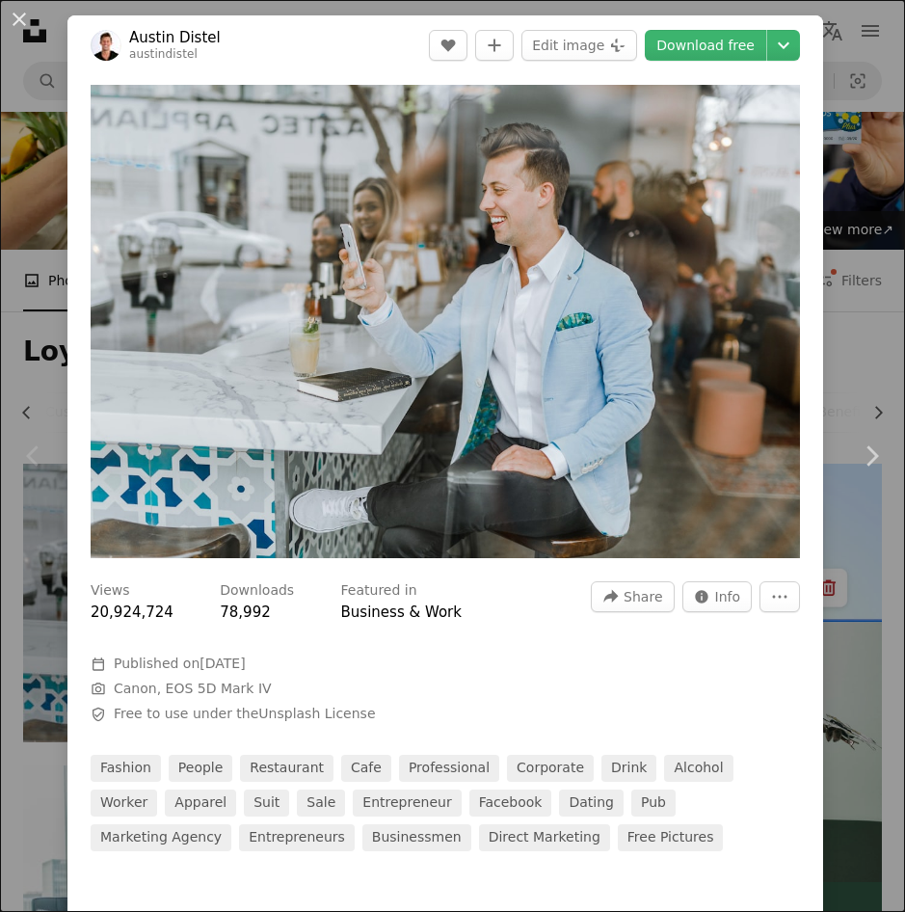
click at [848, 182] on div "An X shape Chevron left Chevron right [PERSON_NAME] austindistel A heart A plus…" at bounding box center [452, 456] width 905 height 912
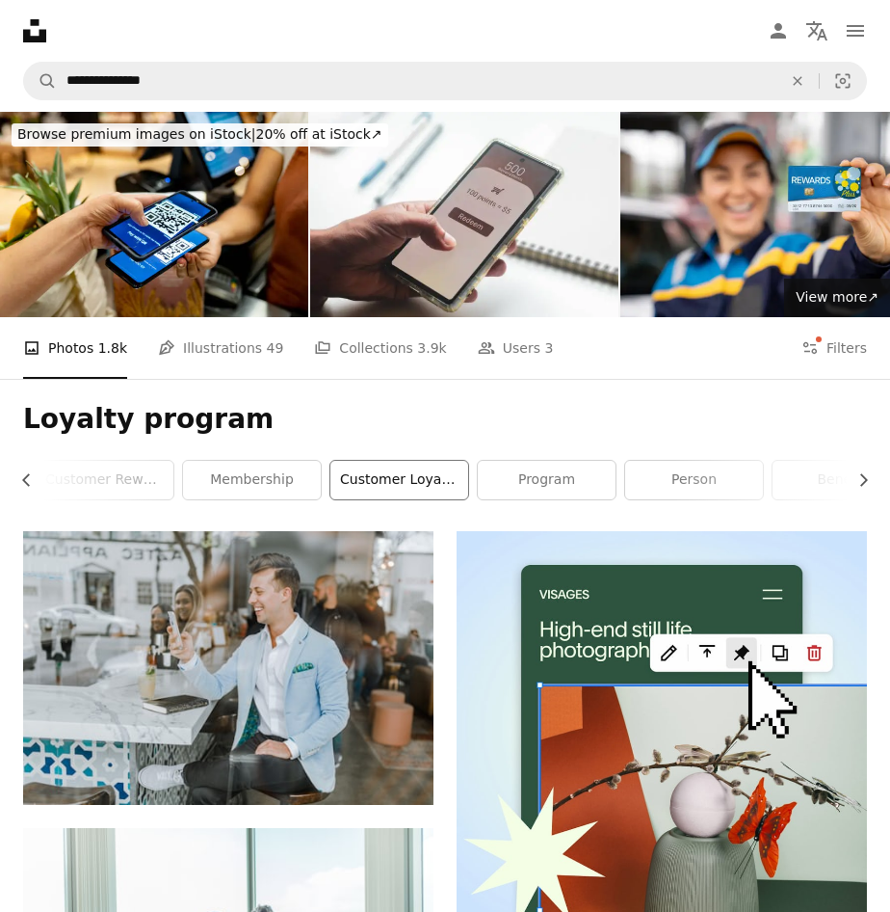
click at [425, 491] on link "customer loyalty" at bounding box center [400, 480] width 138 height 39
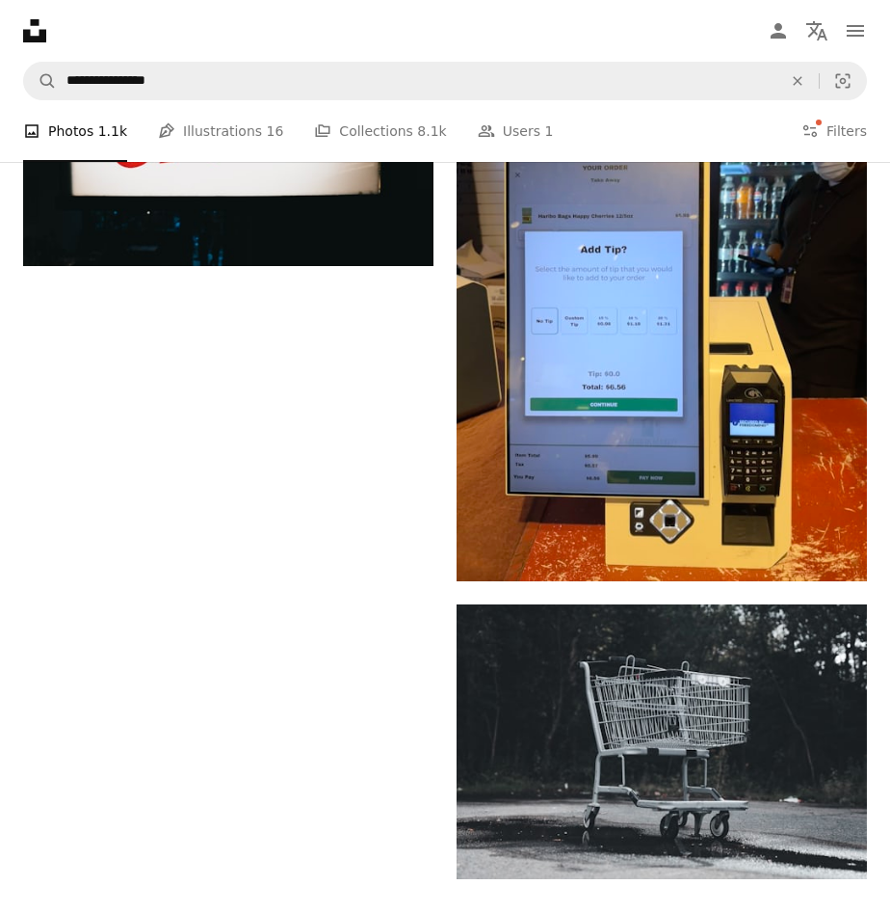
scroll to position [4240, 0]
